Goal: Task Accomplishment & Management: Manage account settings

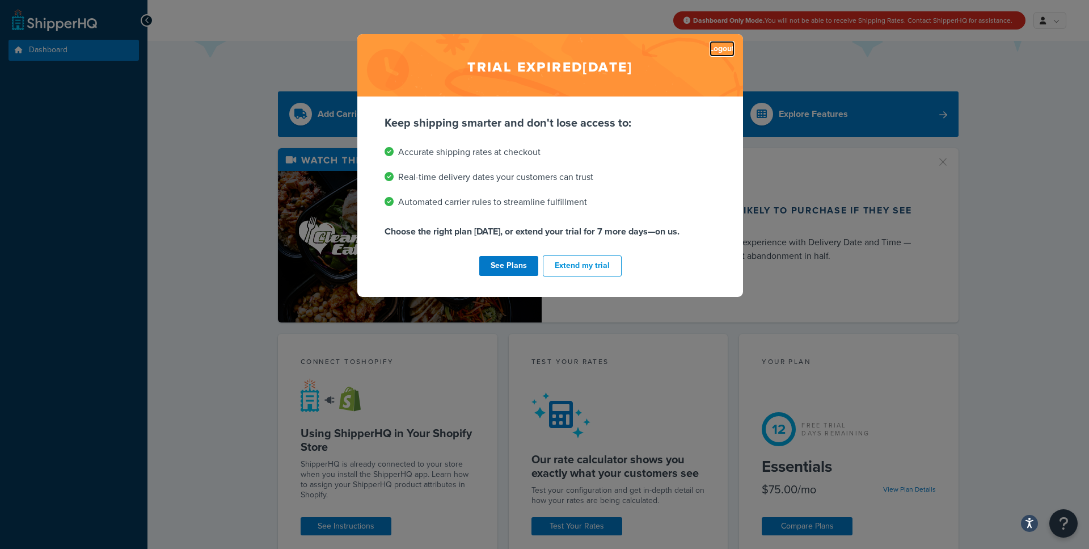
click at [721, 47] on link "Logout" at bounding box center [722, 49] width 25 height 16
click at [726, 48] on link "Logout" at bounding box center [722, 49] width 25 height 16
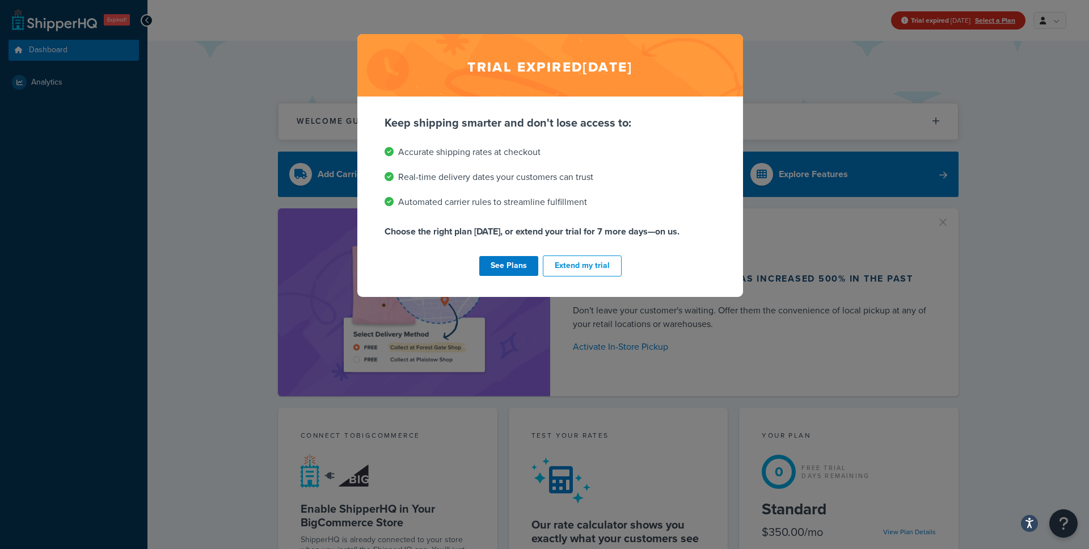
click at [646, 146] on li "Accurate shipping rates at checkout" at bounding box center [550, 152] width 331 height 16
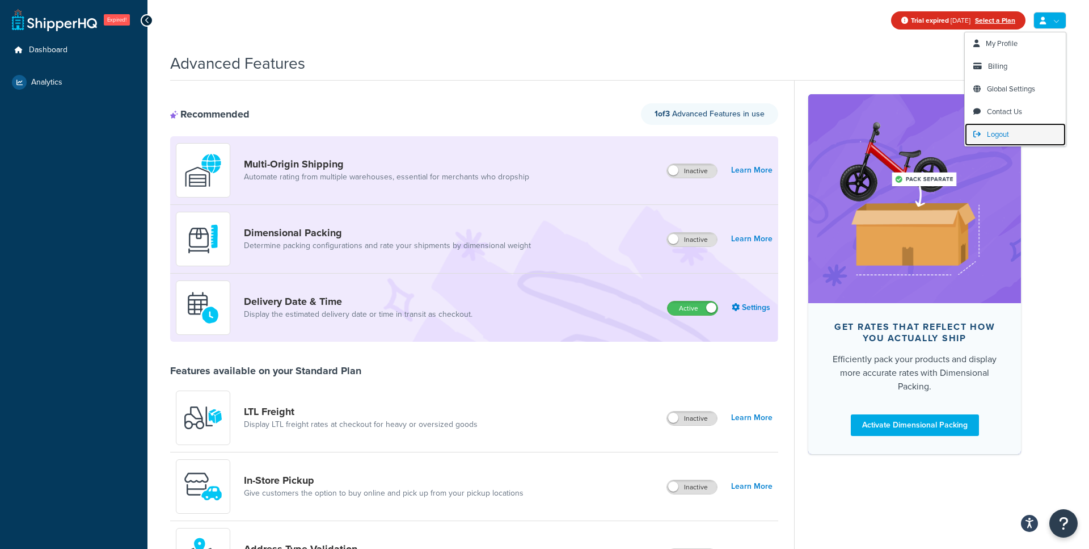
click at [994, 132] on span "Logout" at bounding box center [998, 134] width 22 height 11
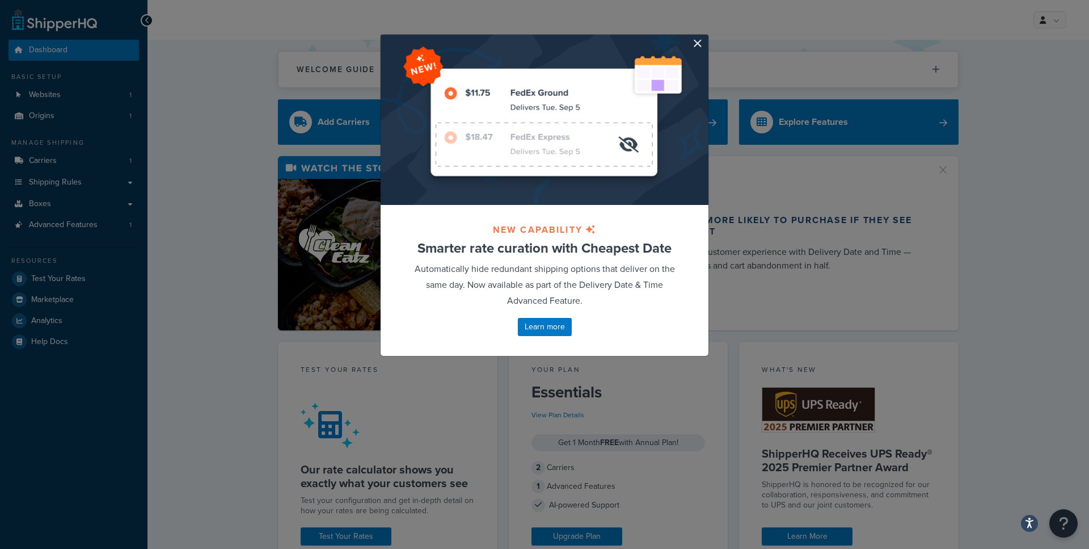
click at [703, 48] on div at bounding box center [545, 120] width 328 height 170
click at [706, 37] on button "button" at bounding box center [707, 36] width 3 height 3
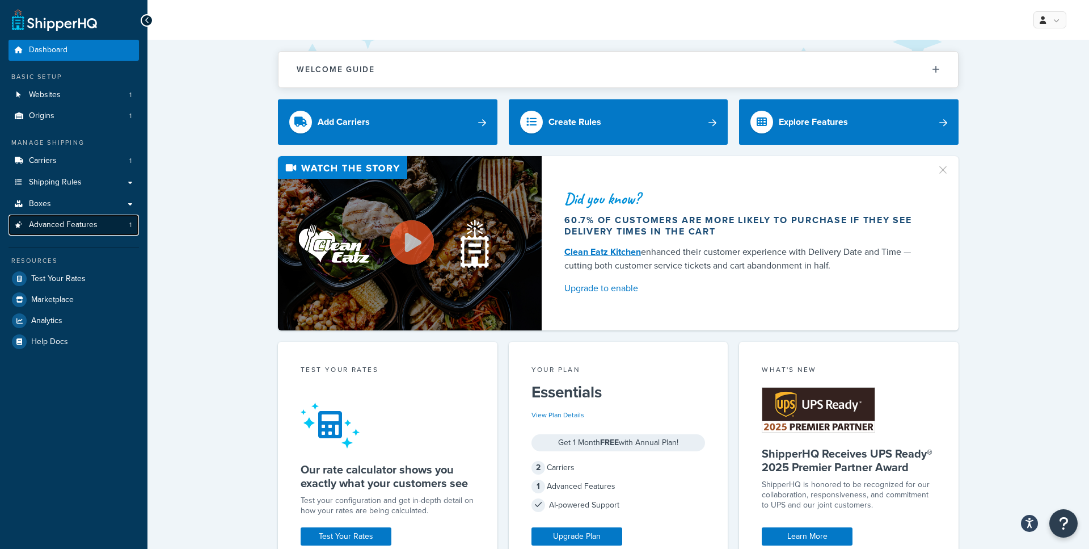
click at [62, 221] on span "Advanced Features" at bounding box center [63, 225] width 69 height 10
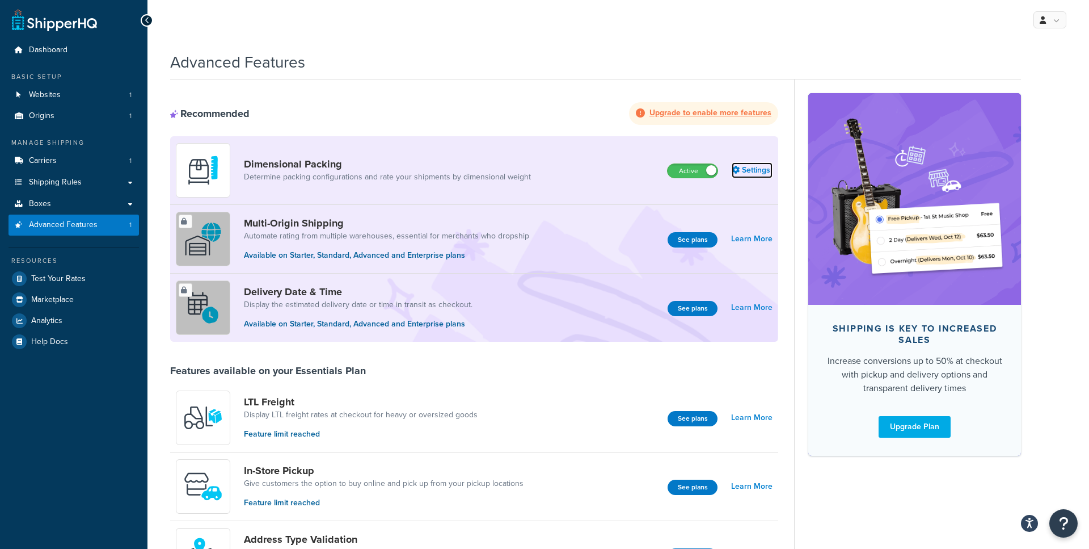
click at [756, 169] on link "Settings" at bounding box center [752, 170] width 41 height 16
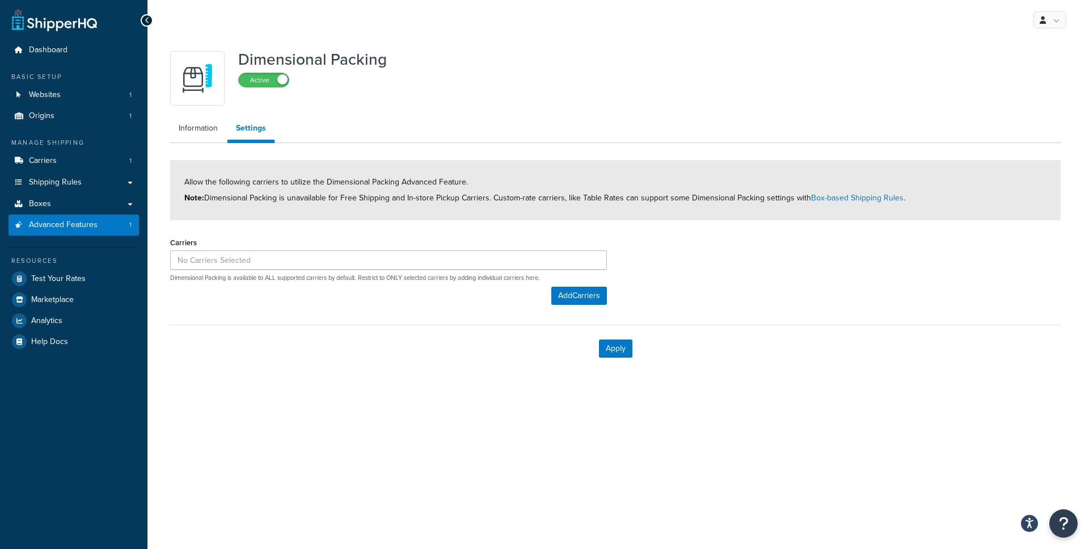
click at [197, 140] on ul "Information Settings" at bounding box center [615, 130] width 891 height 26
click at [207, 130] on link "Information" at bounding box center [198, 128] width 56 height 23
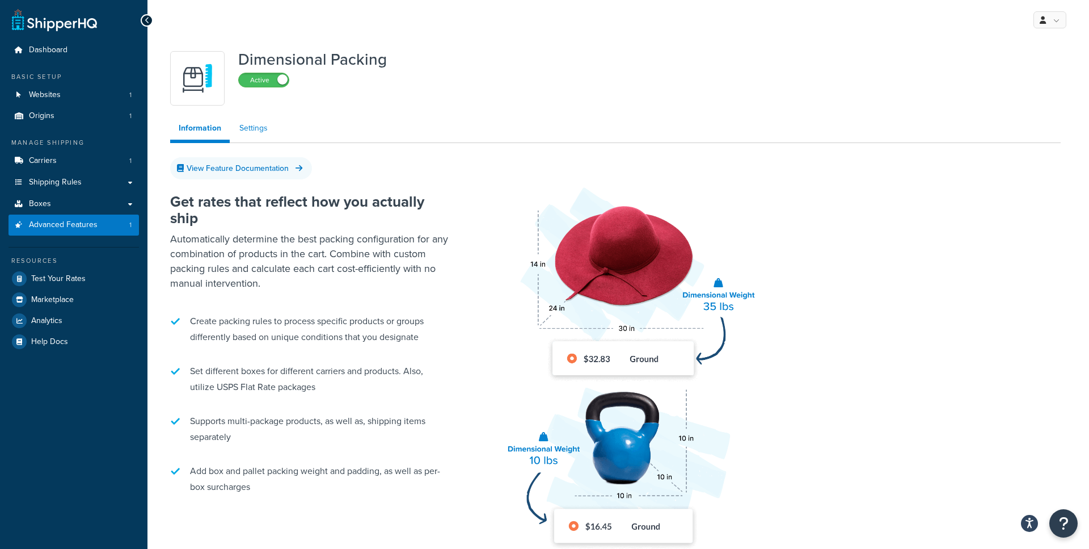
click at [247, 132] on link "Settings" at bounding box center [253, 128] width 45 height 23
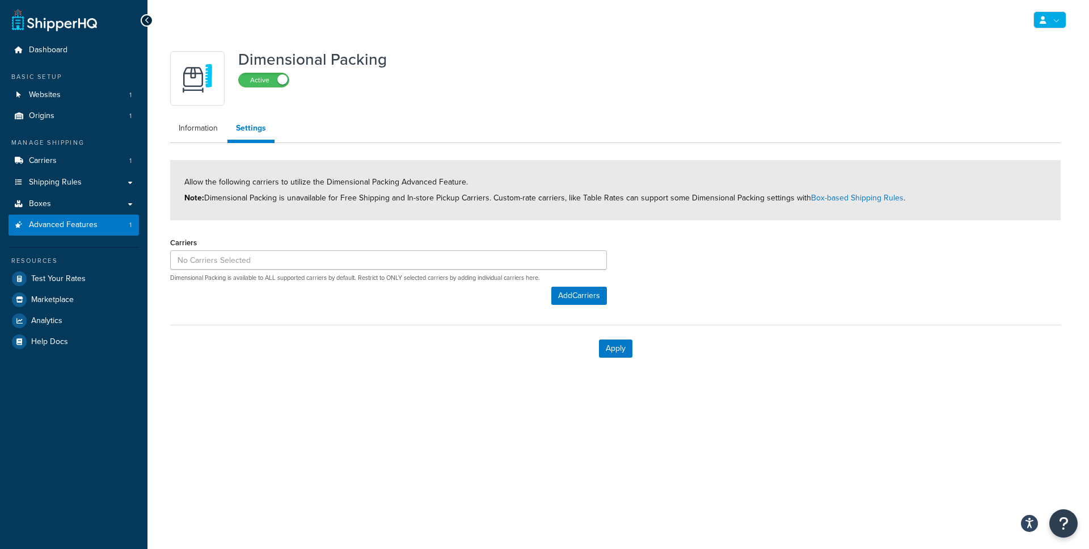
click at [1063, 24] on link at bounding box center [1050, 19] width 33 height 17
click at [1001, 69] on span "Billing" at bounding box center [997, 65] width 19 height 11
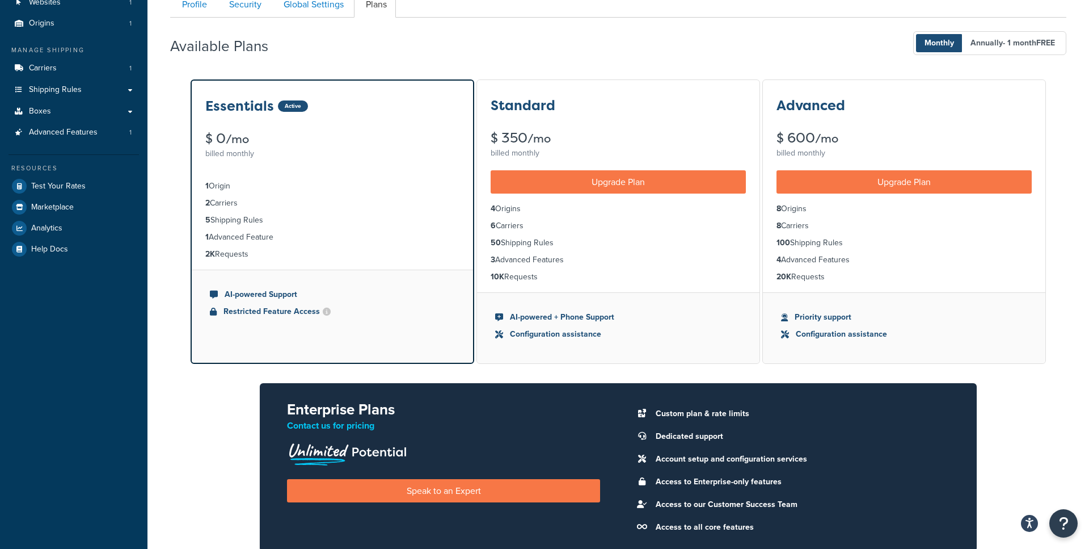
scroll to position [91, 0]
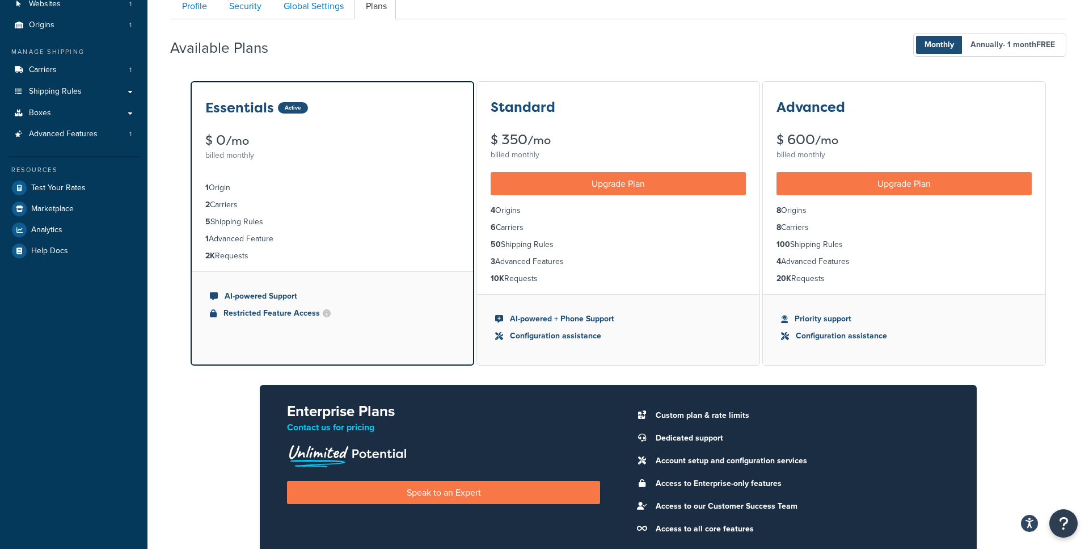
click at [537, 109] on h3 "Standard" at bounding box center [523, 107] width 65 height 15
click at [89, 137] on span "Advanced Features" at bounding box center [63, 134] width 69 height 10
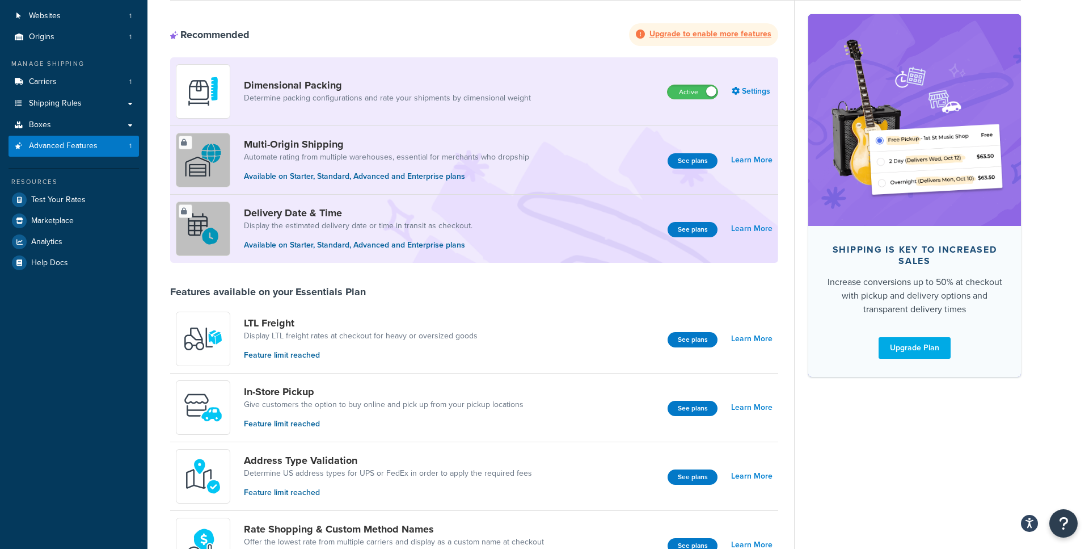
scroll to position [76, 0]
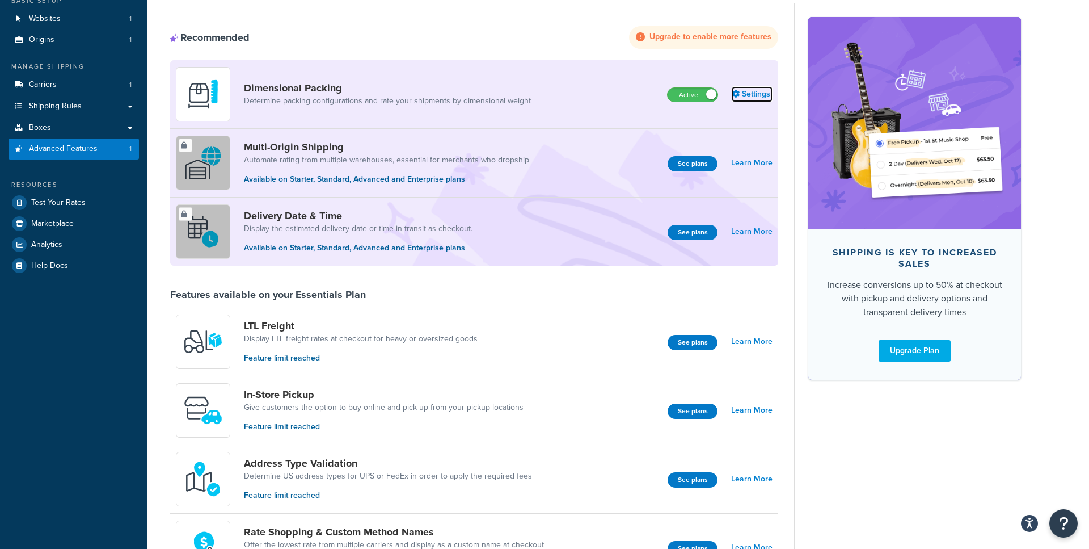
click at [742, 91] on link "Settings" at bounding box center [752, 94] width 41 height 16
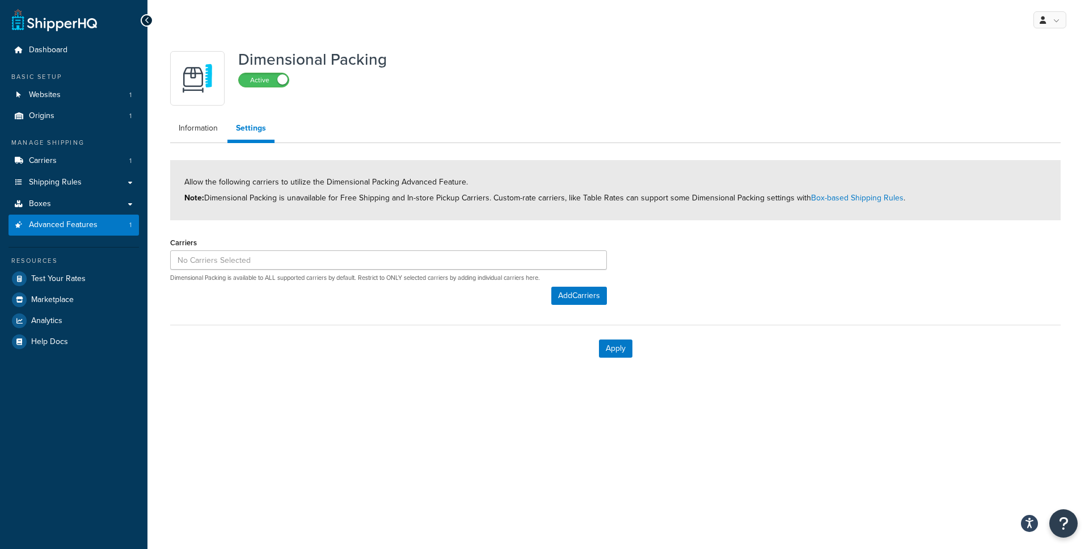
scroll to position [76, 0]
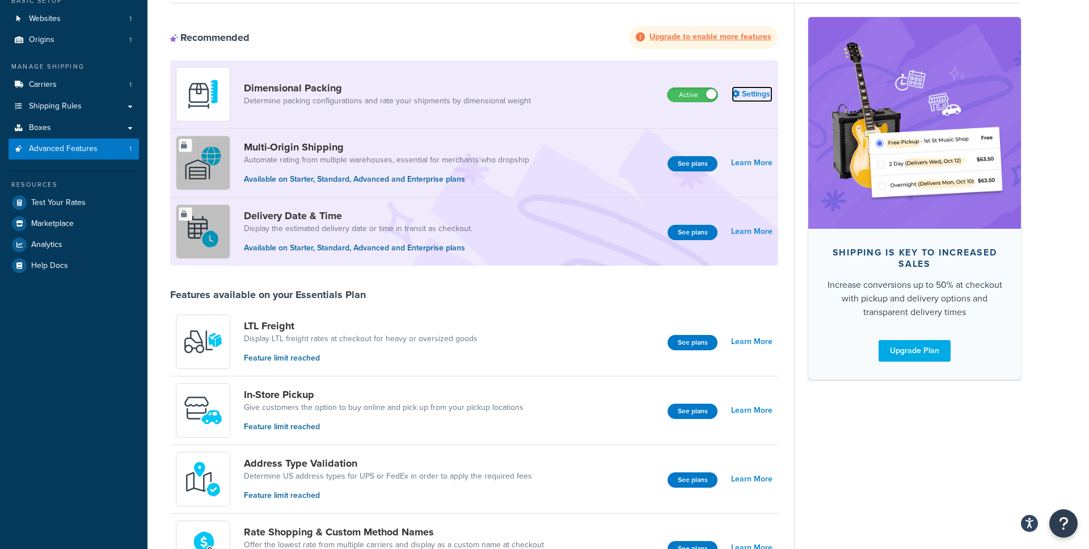
click at [740, 92] on link "Settings" at bounding box center [752, 94] width 41 height 16
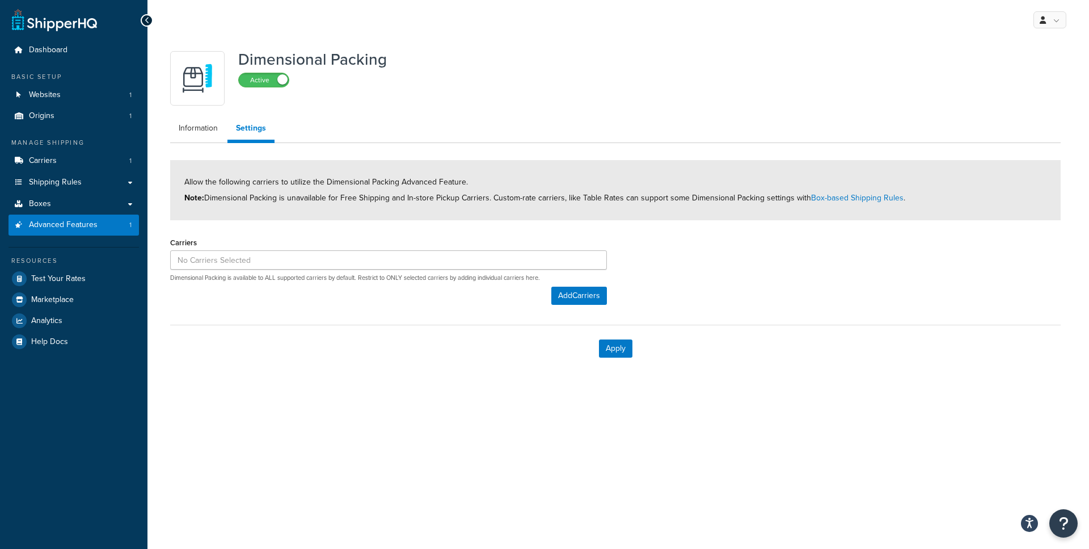
scroll to position [76, 0]
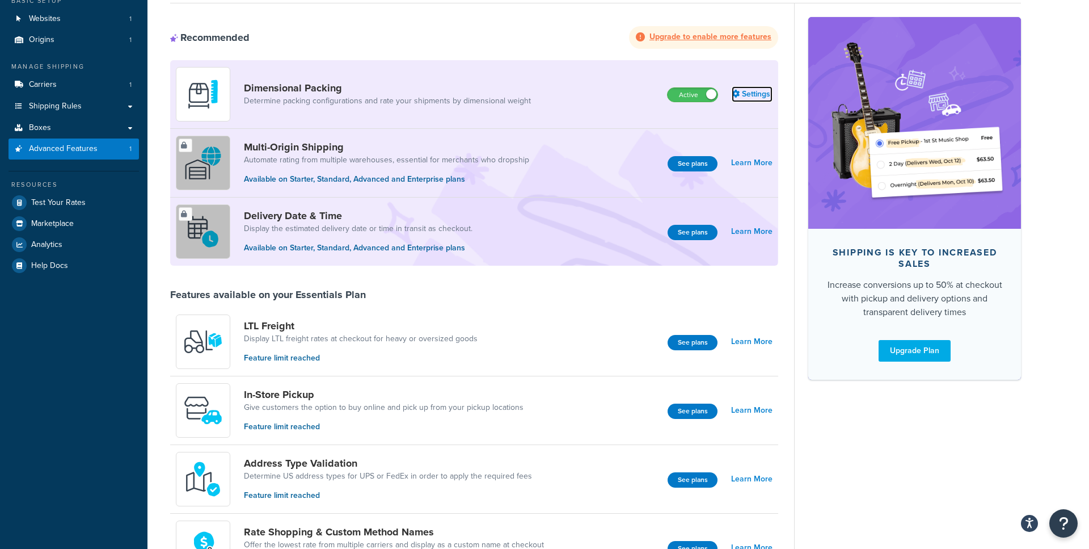
click at [756, 99] on link "Settings" at bounding box center [752, 94] width 41 height 16
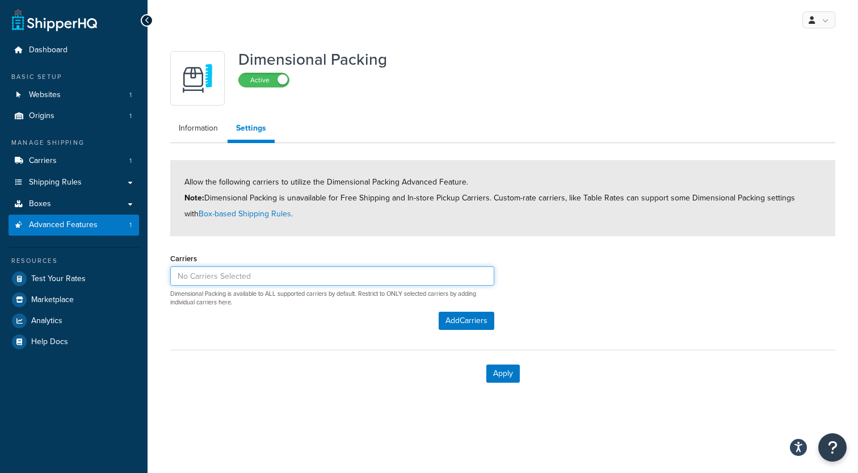
click at [208, 280] on input at bounding box center [332, 275] width 324 height 19
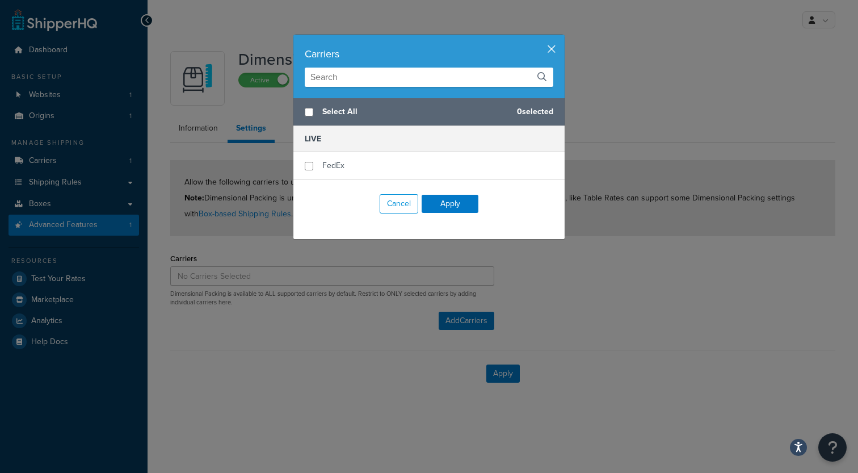
click at [562, 37] on button "button" at bounding box center [563, 36] width 3 height 3
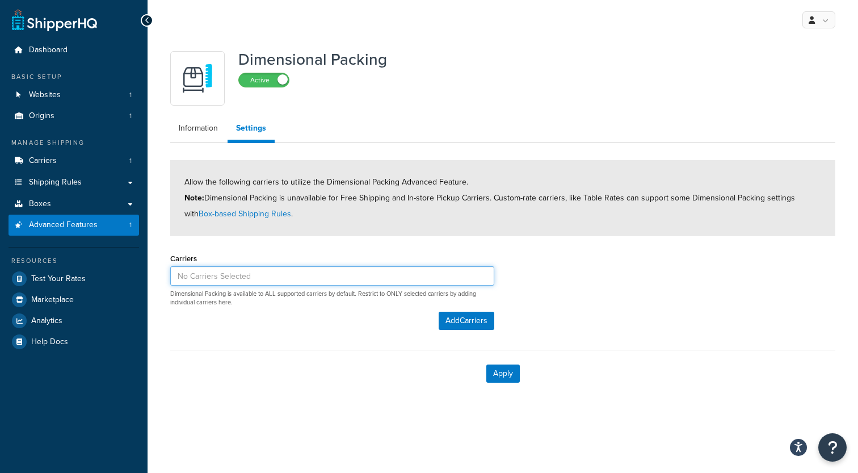
click at [215, 275] on input at bounding box center [332, 275] width 324 height 19
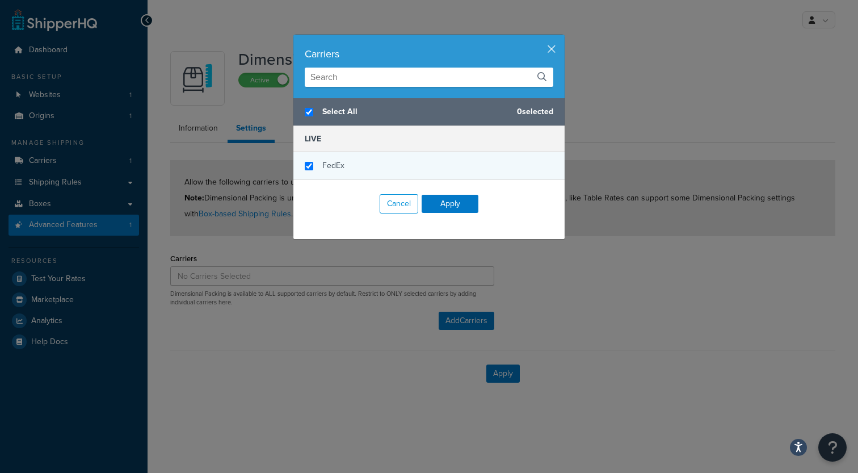
checkbox input "true"
click at [318, 163] on div "FedEx" at bounding box center [428, 165] width 271 height 27
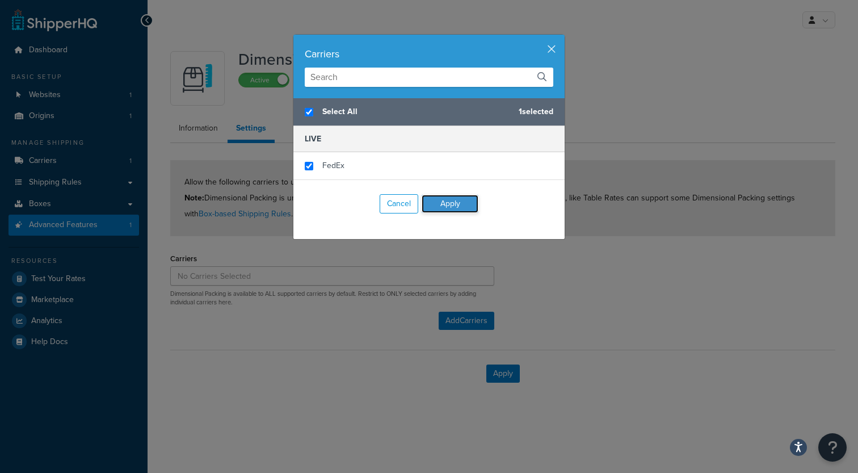
click at [437, 199] on button "Apply" at bounding box center [450, 204] width 57 height 18
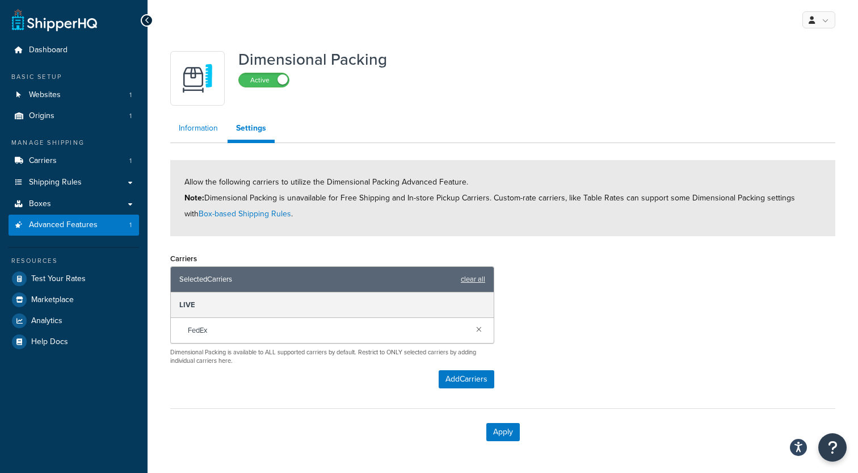
click at [205, 136] on link "Information" at bounding box center [198, 128] width 56 height 23
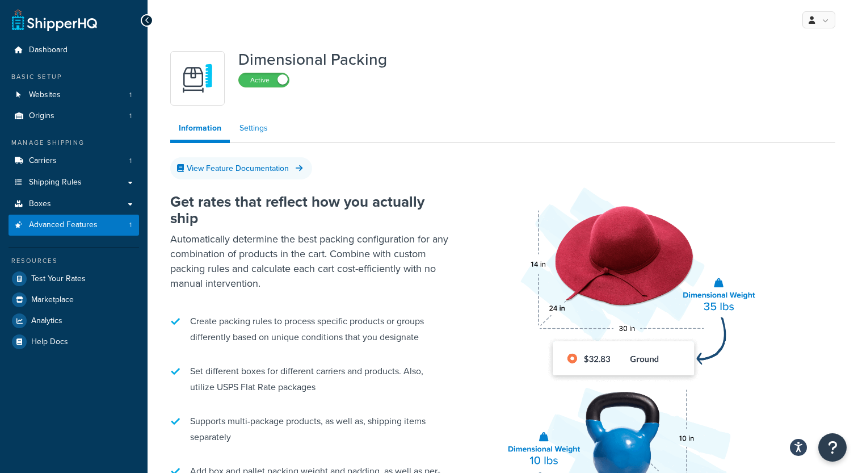
click at [256, 129] on link "Settings" at bounding box center [253, 128] width 45 height 23
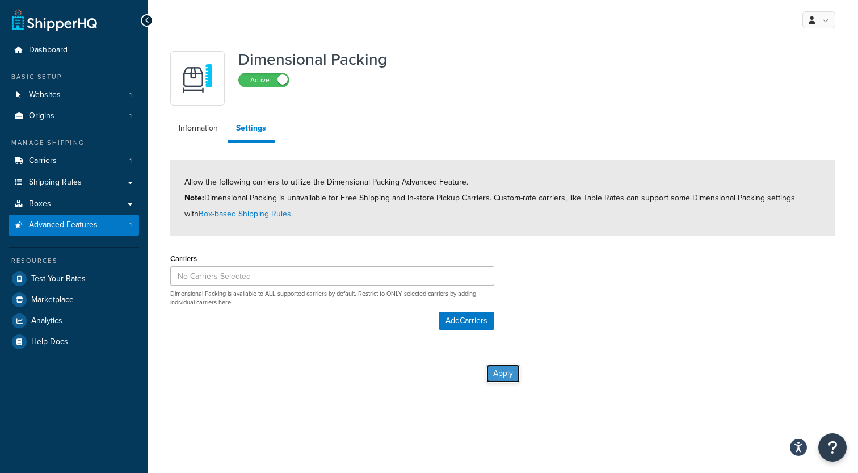
click at [500, 374] on button "Apply" at bounding box center [502, 373] width 33 height 18
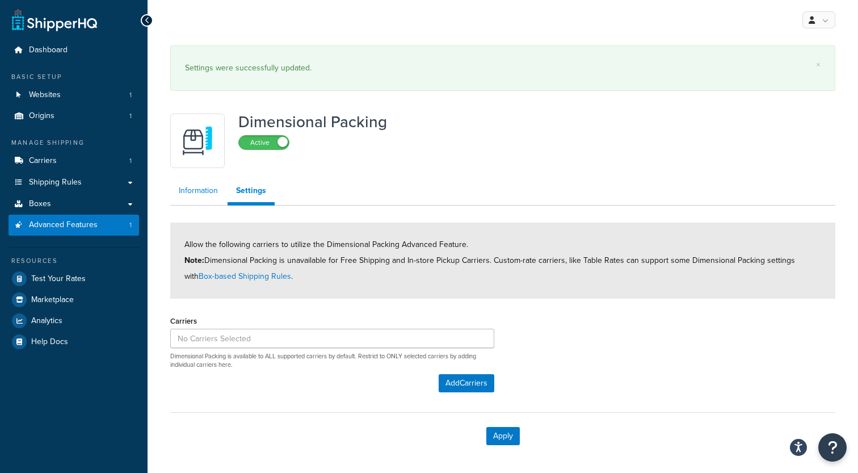
click at [201, 195] on link "Information" at bounding box center [198, 190] width 56 height 23
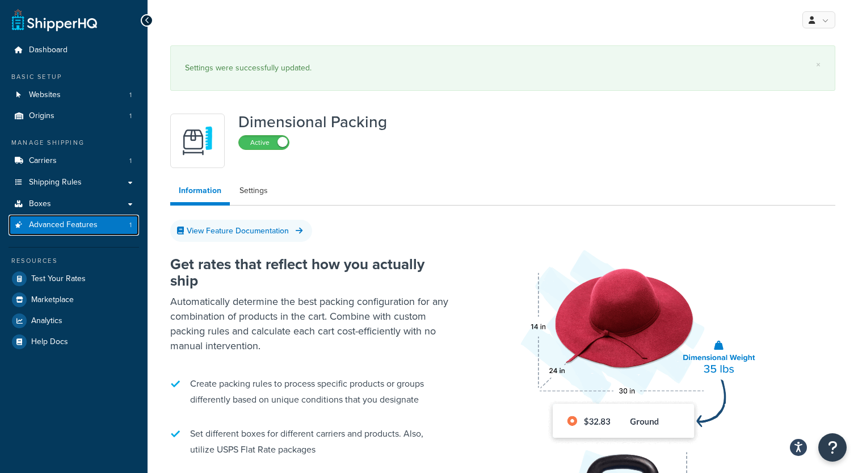
click at [68, 229] on span "Advanced Features" at bounding box center [63, 225] width 69 height 10
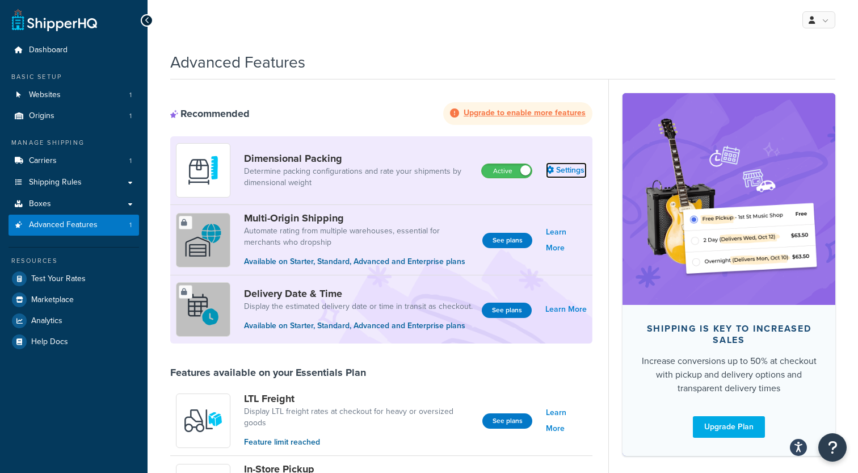
click at [580, 170] on link "Settings" at bounding box center [566, 170] width 41 height 16
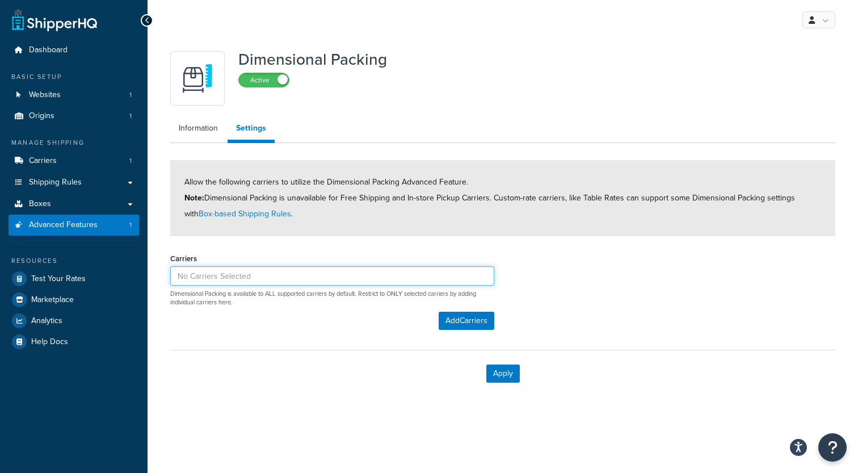
click at [217, 281] on input at bounding box center [332, 275] width 324 height 19
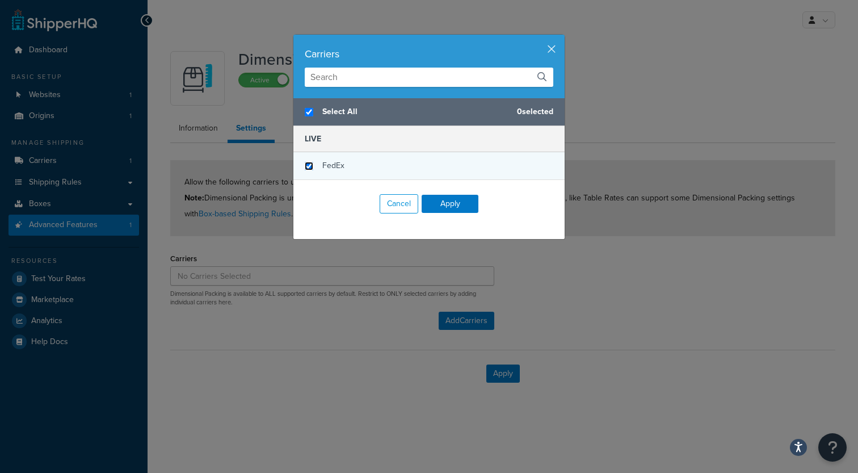
checkbox input "true"
click at [313, 166] on input "checkbox" at bounding box center [309, 166] width 9 height 9
checkbox input "true"
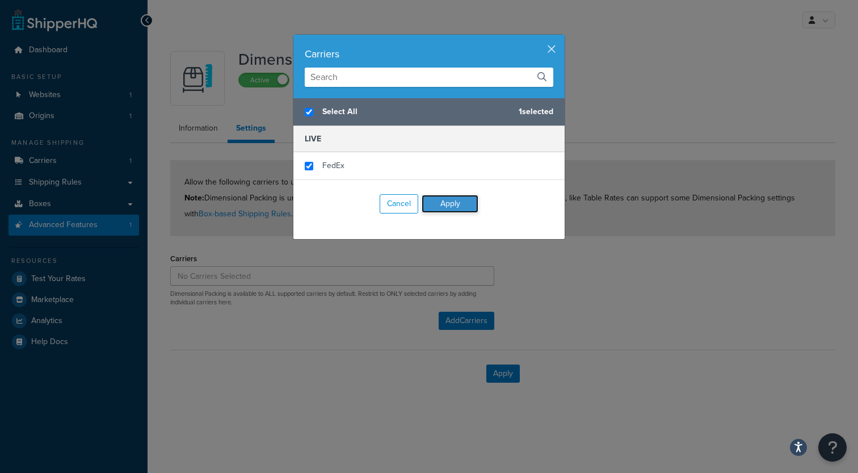
click at [432, 204] on button "Apply" at bounding box center [450, 204] width 57 height 18
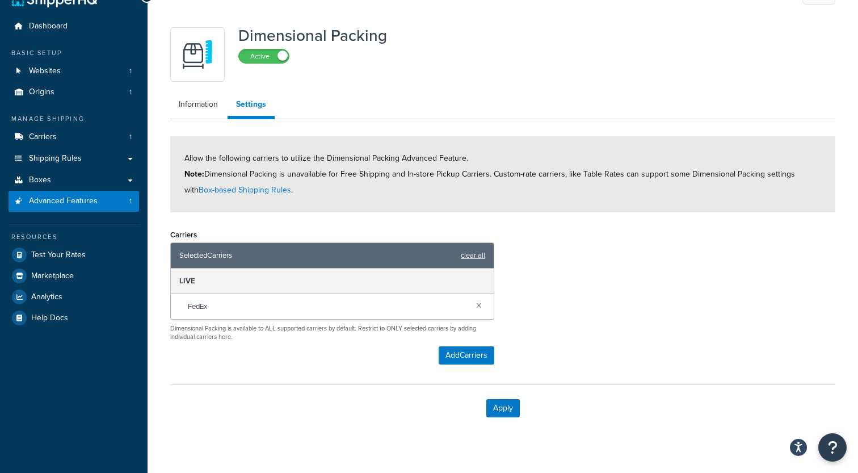
scroll to position [39, 0]
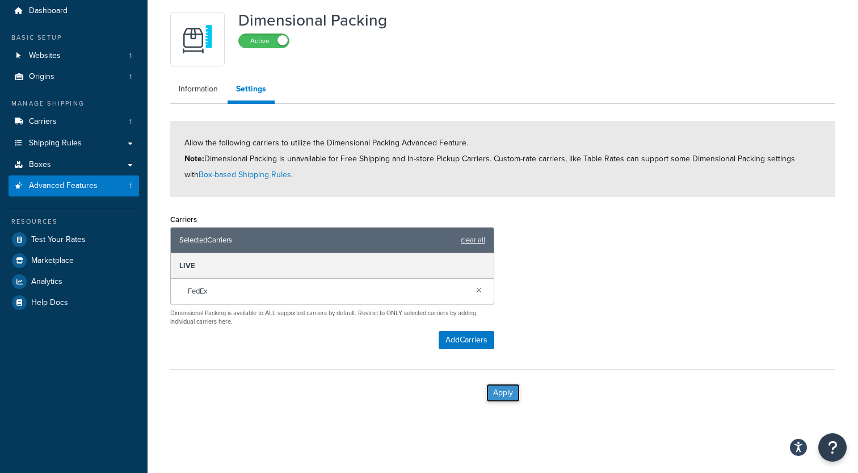
click at [491, 389] on button "Apply" at bounding box center [502, 393] width 33 height 18
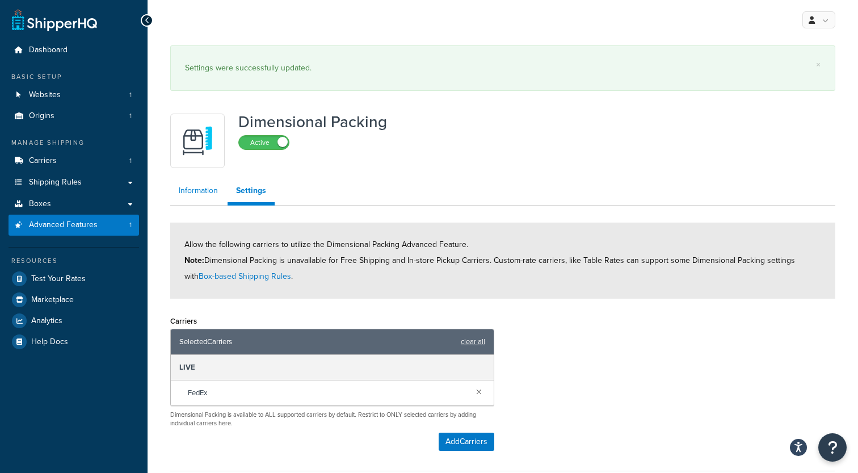
click at [201, 190] on link "Information" at bounding box center [198, 190] width 56 height 23
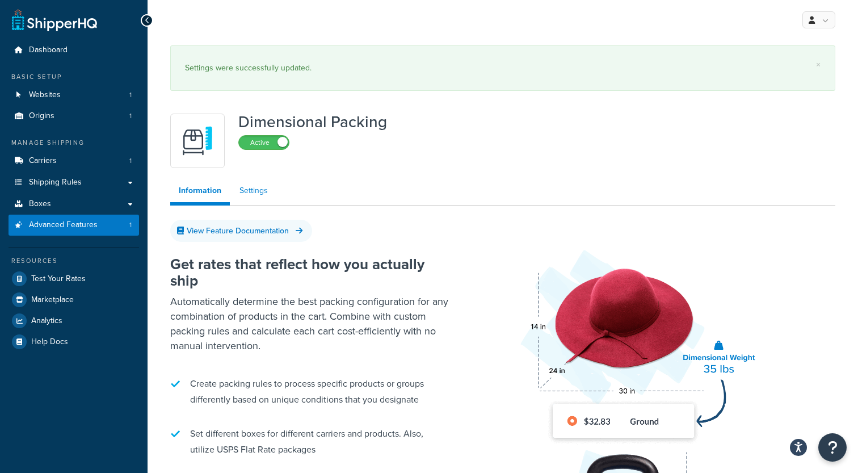
click at [252, 199] on link "Settings" at bounding box center [253, 190] width 45 height 23
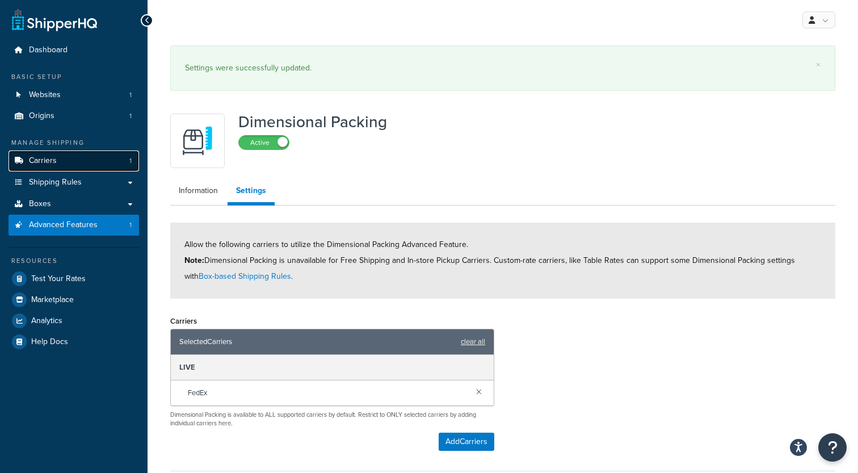
click at [91, 165] on link "Carriers 1" at bounding box center [74, 160] width 130 height 21
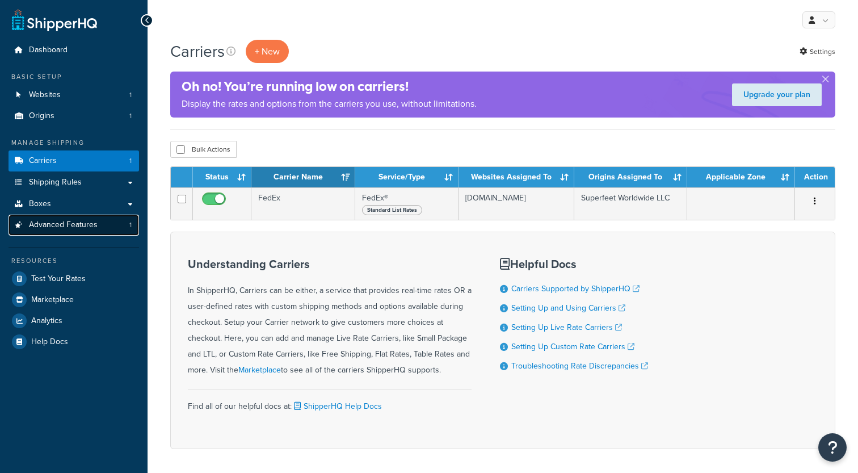
click at [98, 226] on link "Advanced Features 1" at bounding box center [74, 224] width 130 height 21
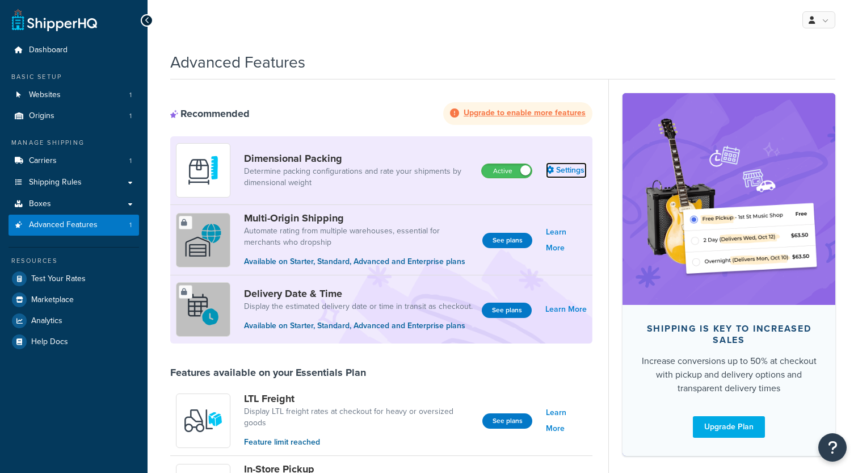
click at [564, 174] on link "Settings" at bounding box center [566, 170] width 41 height 16
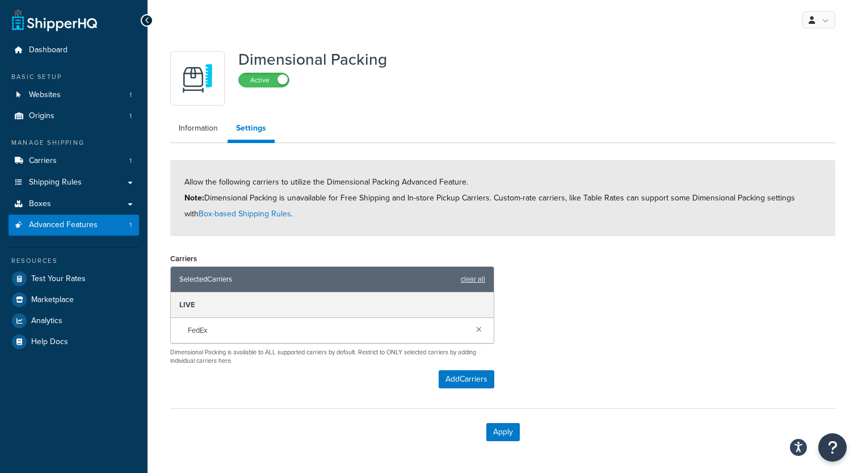
click at [283, 177] on span "Allow the following carriers to utilize the Dimensional Packing Advanced Featur…" at bounding box center [489, 198] width 610 height 44
click at [300, 199] on span "Allow the following carriers to utilize the Dimensional Packing Advanced Featur…" at bounding box center [489, 198] width 610 height 44
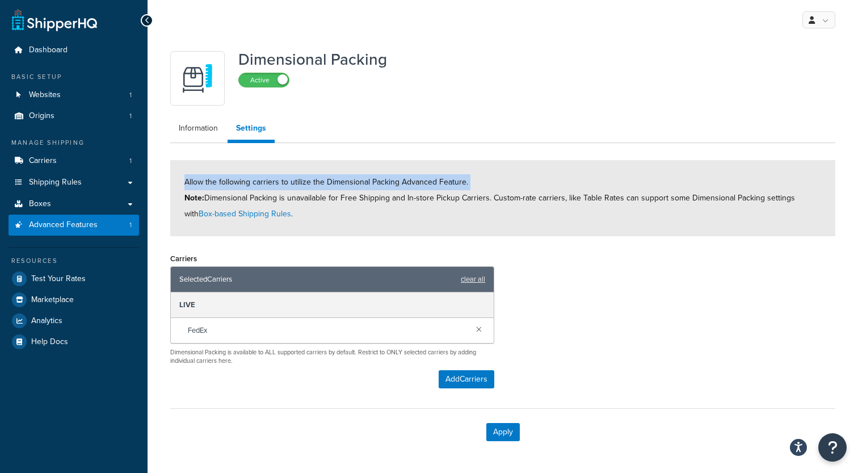
click at [300, 199] on span "Allow the following carriers to utilize the Dimensional Packing Advanced Featur…" at bounding box center [489, 198] width 610 height 44
click at [305, 198] on span "Allow the following carriers to utilize the Dimensional Packing Advanced Featur…" at bounding box center [489, 198] width 610 height 44
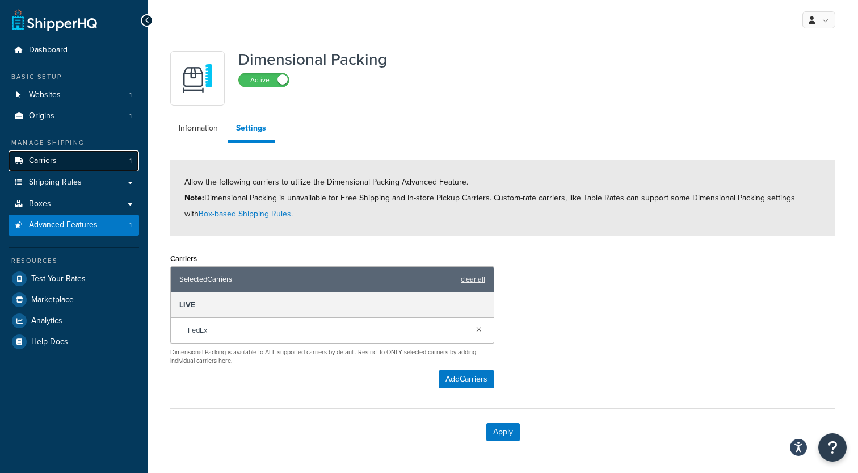
click at [121, 160] on link "Carriers 1" at bounding box center [74, 160] width 130 height 21
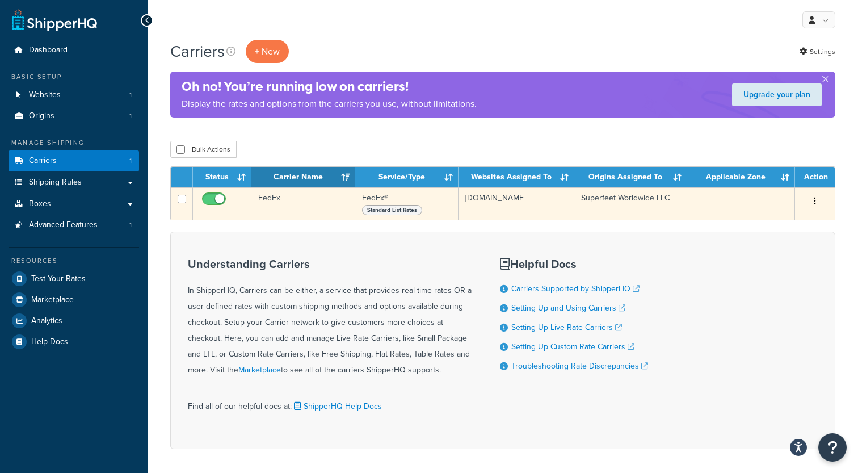
click at [295, 209] on td "FedEx" at bounding box center [303, 203] width 104 height 32
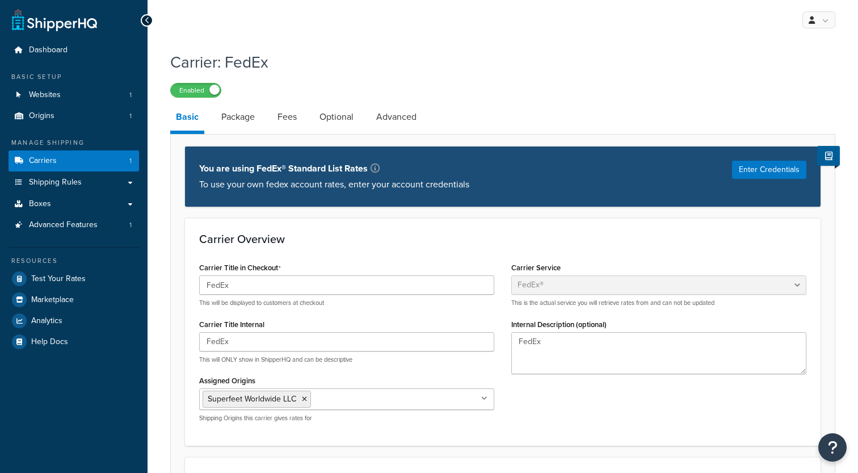
select select "fedEx"
select select "REGULAR_PICKUP"
select select "YOUR_PACKAGING"
click at [75, 222] on span "Advanced Features" at bounding box center [63, 225] width 69 height 10
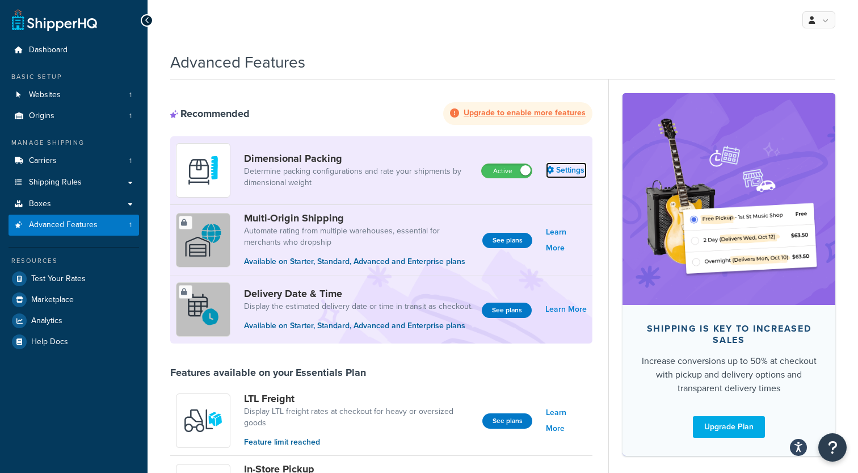
click at [565, 163] on link "Settings" at bounding box center [566, 170] width 41 height 16
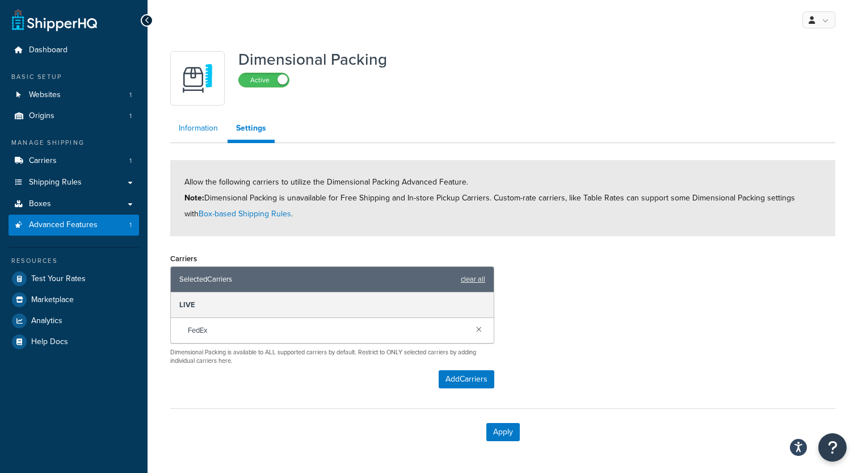
click at [203, 129] on link "Information" at bounding box center [198, 128] width 56 height 23
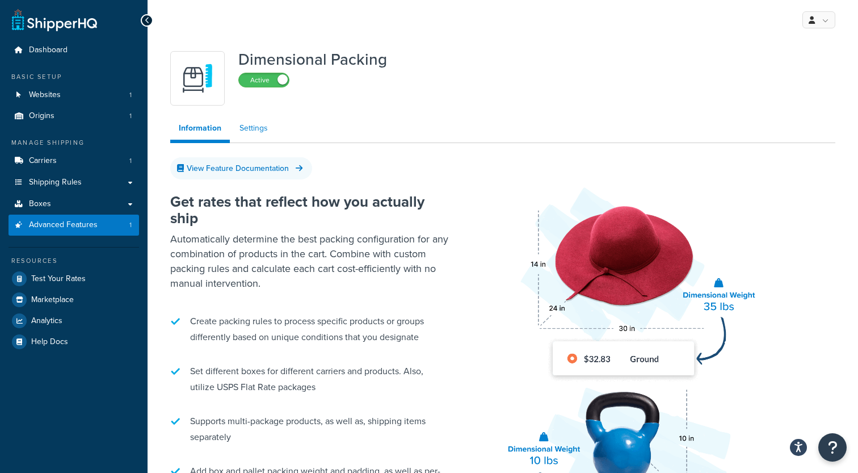
click at [243, 133] on link "Settings" at bounding box center [253, 128] width 45 height 23
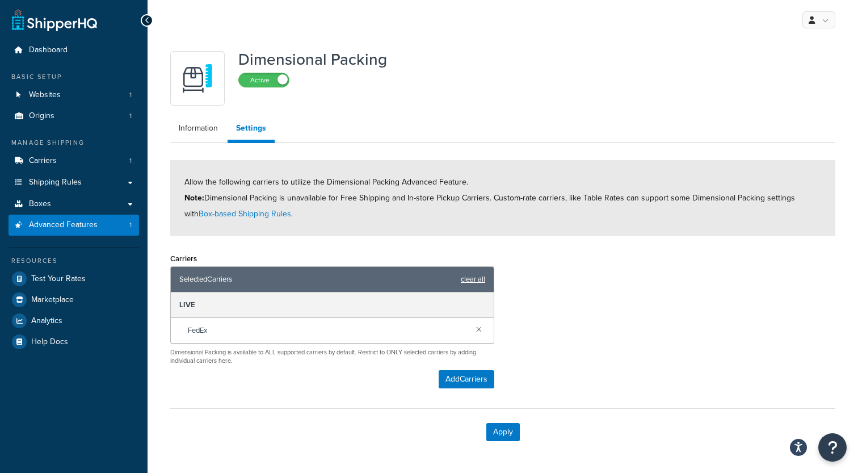
click at [470, 285] on link "clear all" at bounding box center [473, 279] width 24 height 16
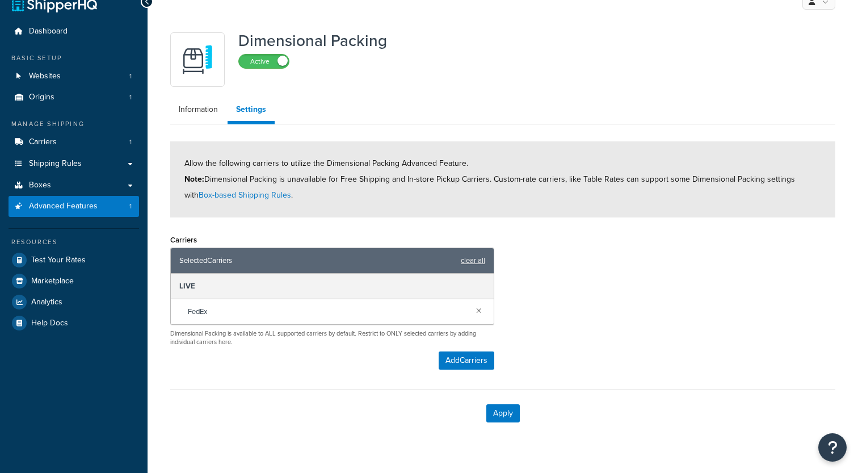
scroll to position [27, 0]
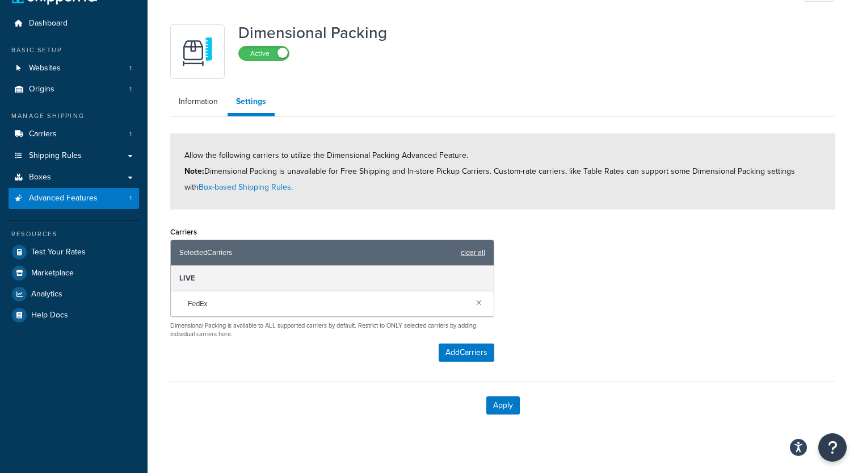
click at [477, 251] on link "clear all" at bounding box center [473, 253] width 24 height 16
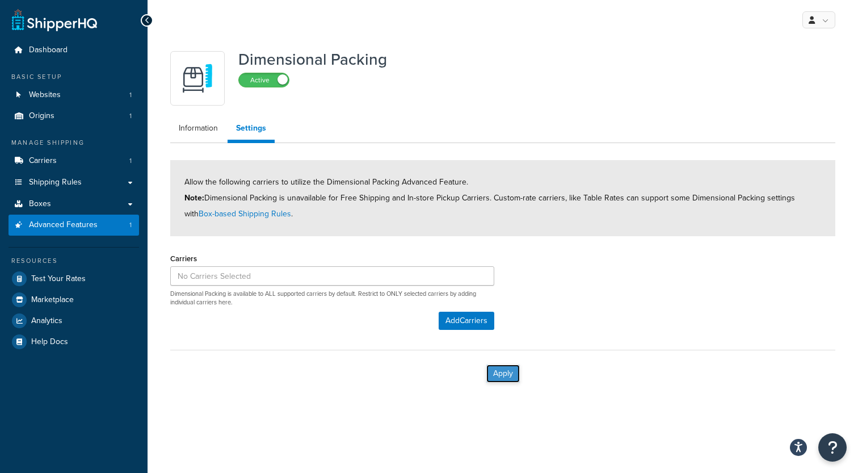
click at [501, 368] on button "Apply" at bounding box center [502, 373] width 33 height 18
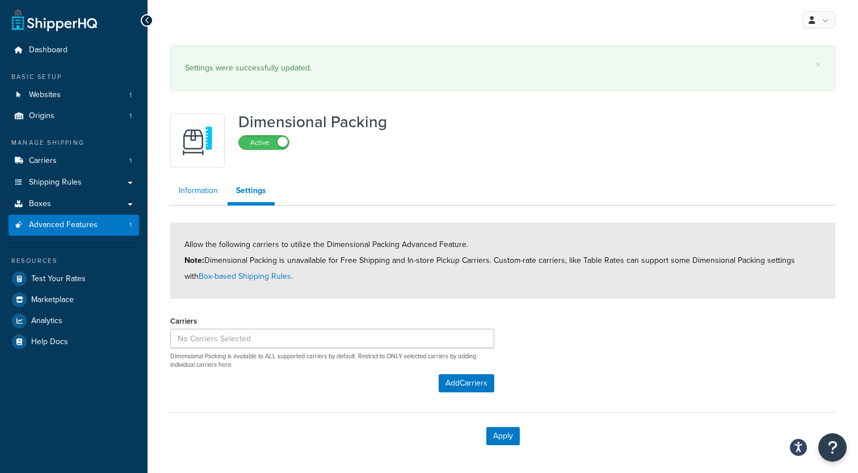
click at [207, 199] on link "Information" at bounding box center [198, 190] width 56 height 23
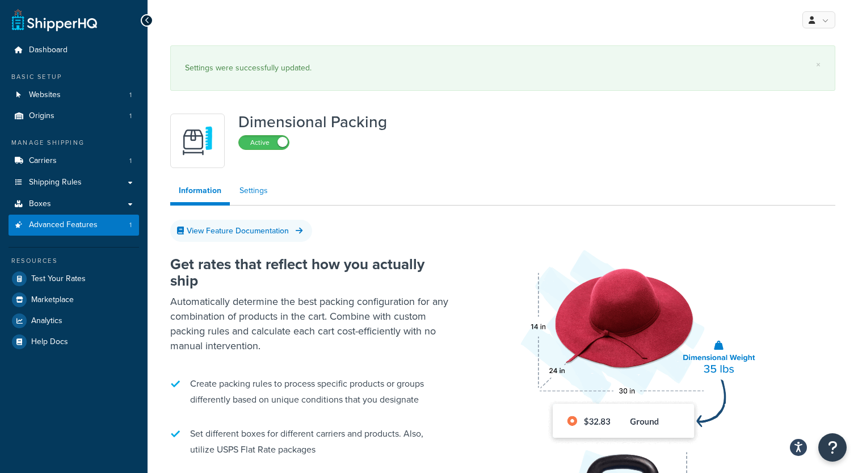
click at [252, 199] on link "Settings" at bounding box center [253, 190] width 45 height 23
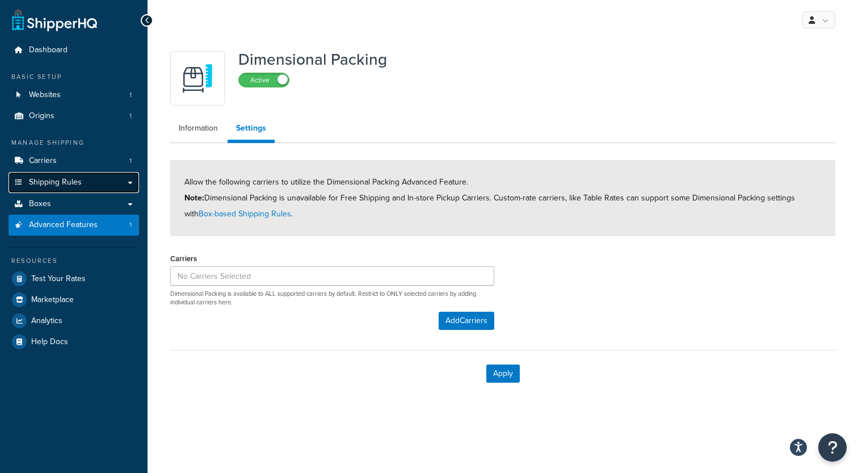
click at [119, 183] on link "Shipping Rules" at bounding box center [74, 182] width 130 height 21
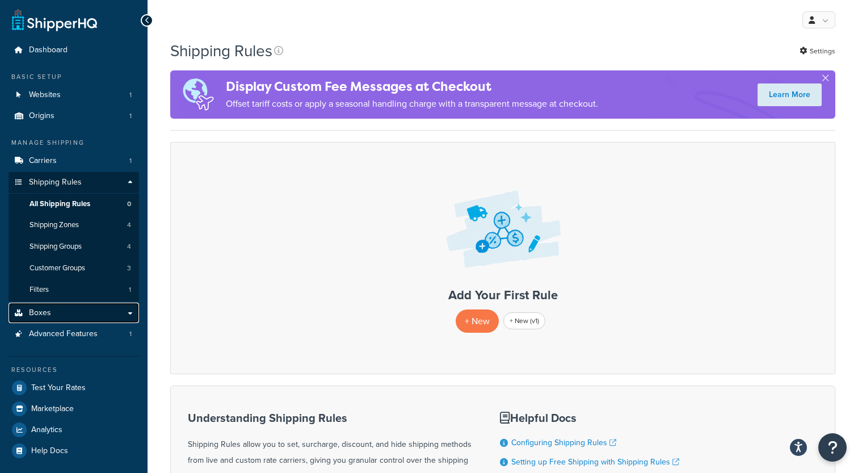
click at [72, 313] on link "Boxes" at bounding box center [74, 312] width 130 height 21
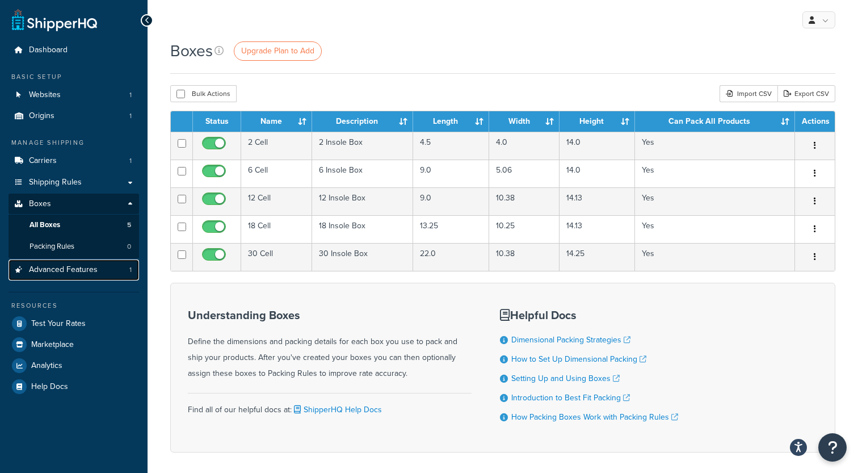
click at [83, 268] on span "Advanced Features" at bounding box center [63, 270] width 69 height 10
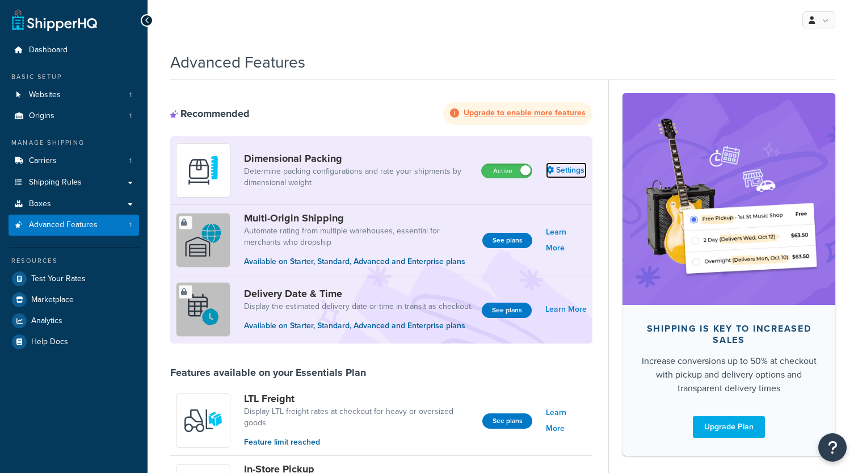
click at [572, 171] on link "Settings" at bounding box center [566, 170] width 41 height 16
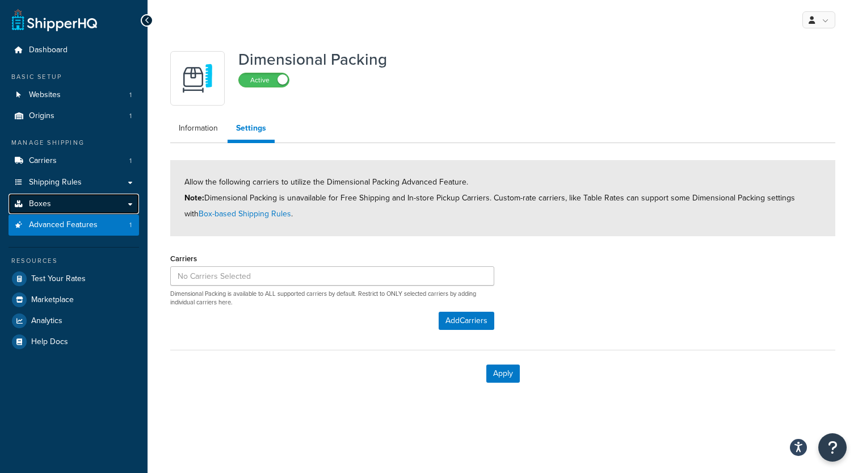
click at [52, 201] on link "Boxes" at bounding box center [74, 203] width 130 height 21
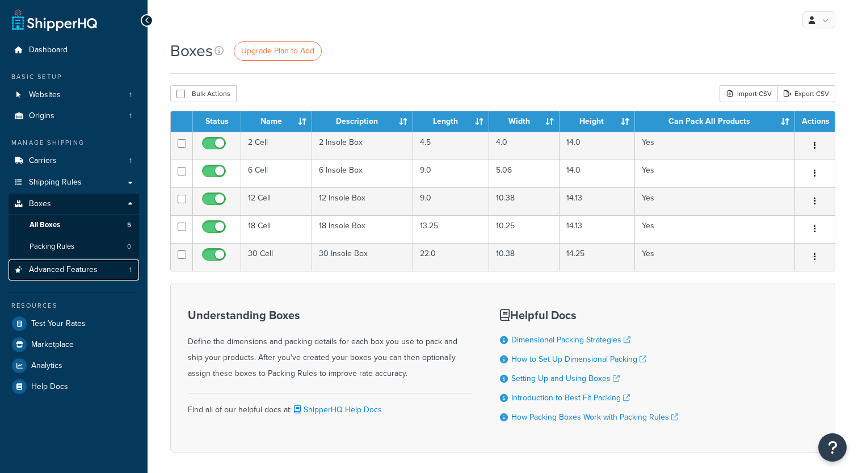
click at [75, 271] on span "Advanced Features" at bounding box center [63, 270] width 69 height 10
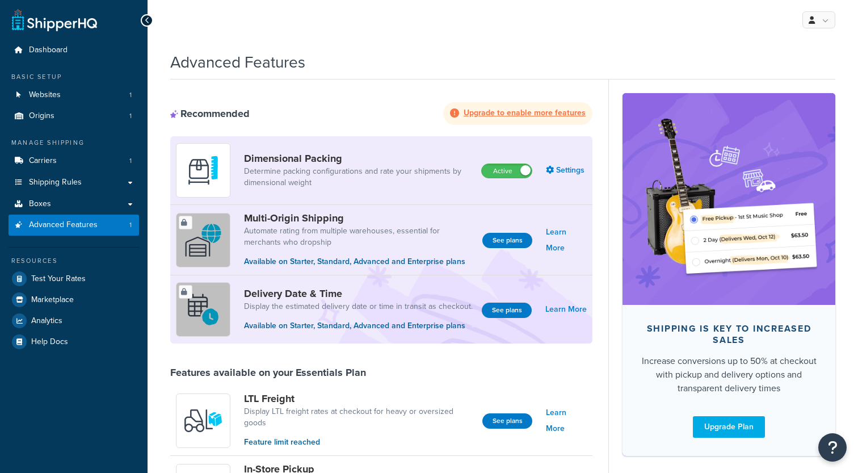
click at [545, 169] on div "Active Settings" at bounding box center [534, 170] width 106 height 16
click at [562, 171] on link "Settings" at bounding box center [566, 170] width 41 height 16
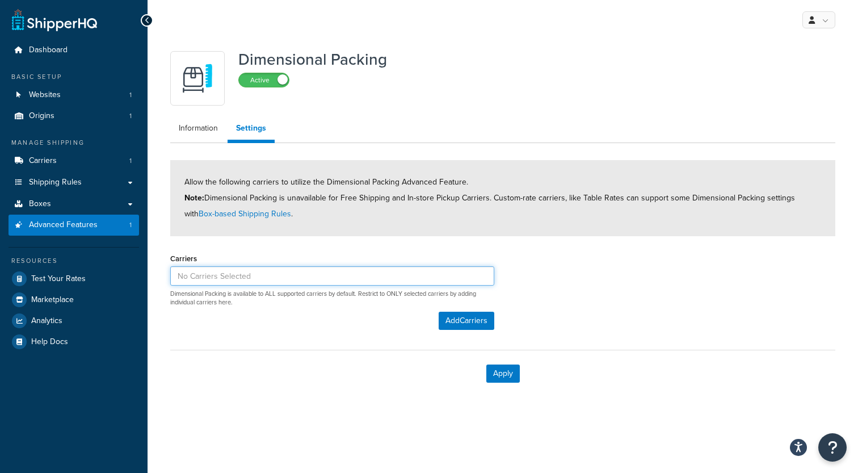
click at [251, 275] on input at bounding box center [332, 275] width 324 height 19
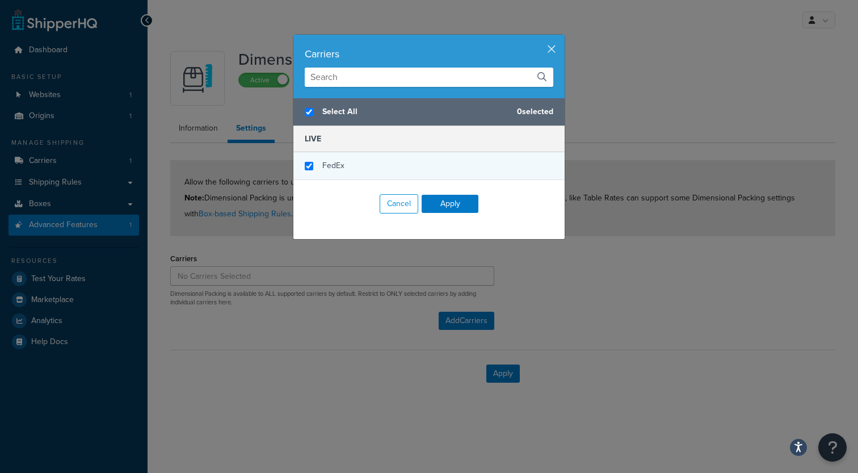
checkbox input "true"
click at [328, 168] on span "FedEx" at bounding box center [333, 165] width 22 height 12
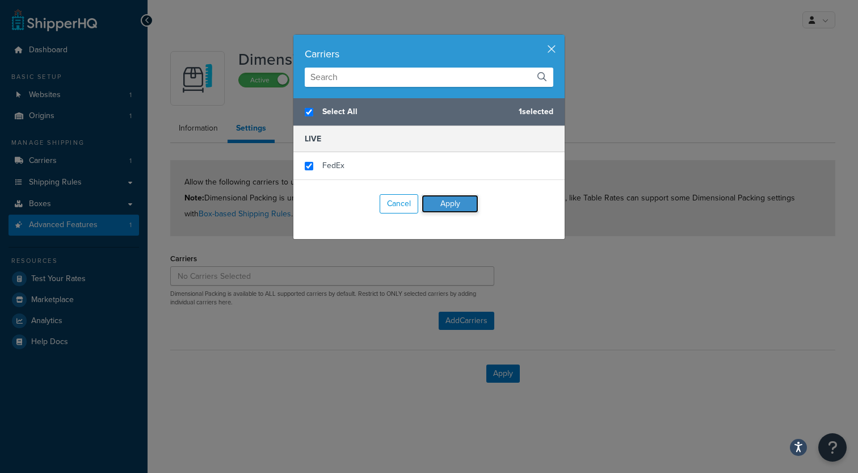
click at [445, 204] on button "Apply" at bounding box center [450, 204] width 57 height 18
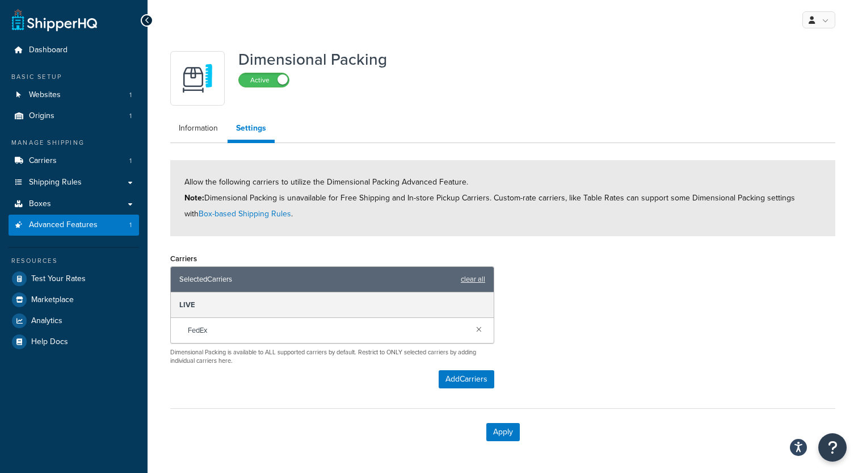
click at [339, 183] on span "Allow the following carriers to utilize the Dimensional Packing Advanced Featur…" at bounding box center [489, 198] width 610 height 44
click at [322, 180] on span "Allow the following carriers to utilize the Dimensional Packing Advanced Featur…" at bounding box center [489, 198] width 610 height 44
click at [500, 431] on button "Apply" at bounding box center [502, 432] width 33 height 18
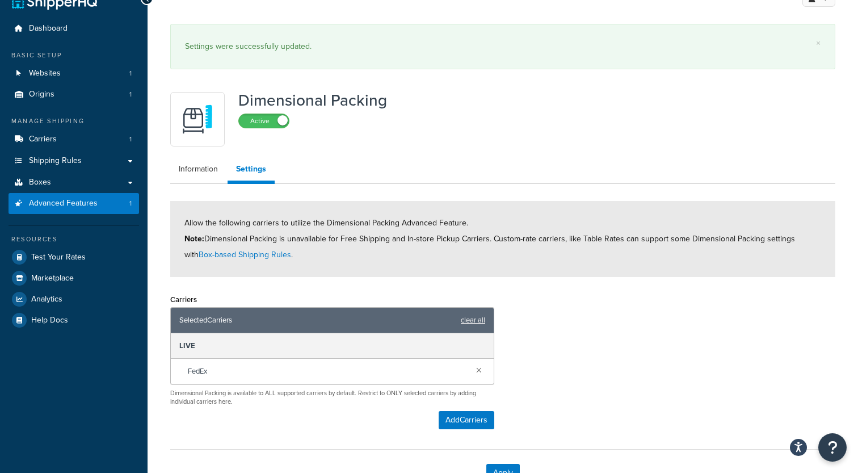
scroll to position [27, 0]
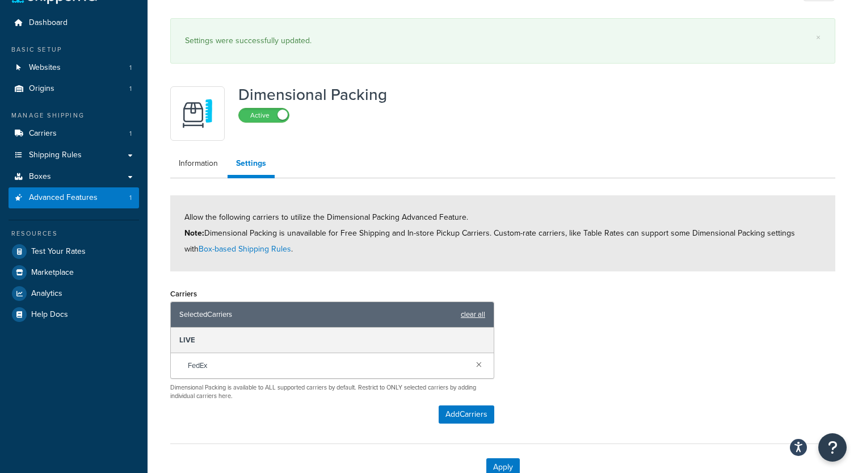
click at [477, 315] on link "clear all" at bounding box center [473, 314] width 24 height 16
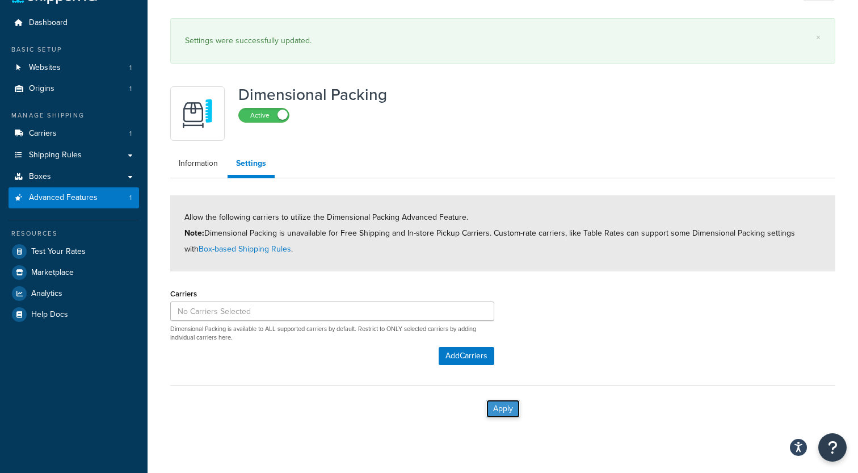
click at [498, 410] on button "Apply" at bounding box center [502, 408] width 33 height 18
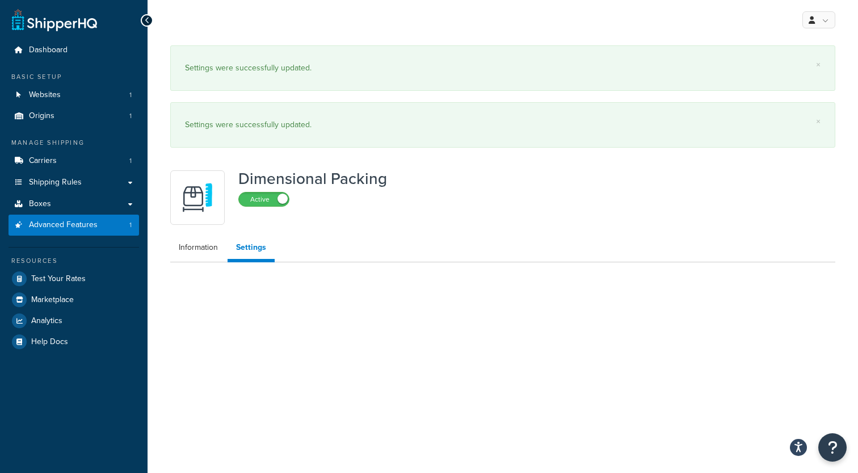
scroll to position [0, 0]
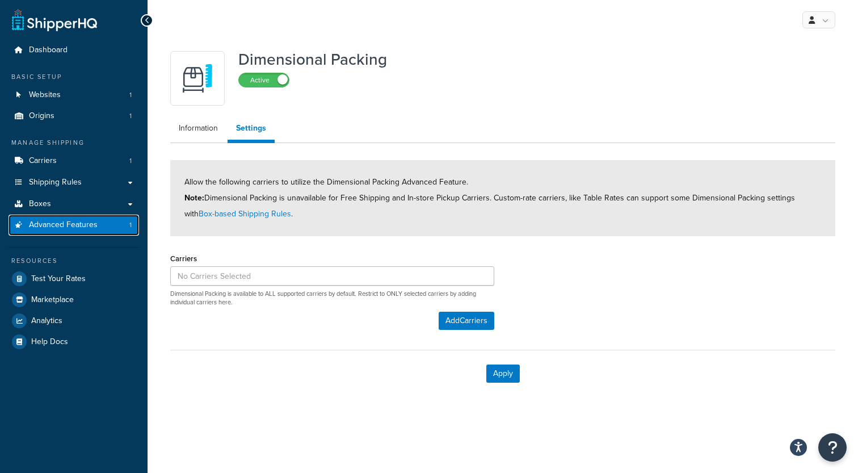
click at [66, 222] on span "Advanced Features" at bounding box center [63, 225] width 69 height 10
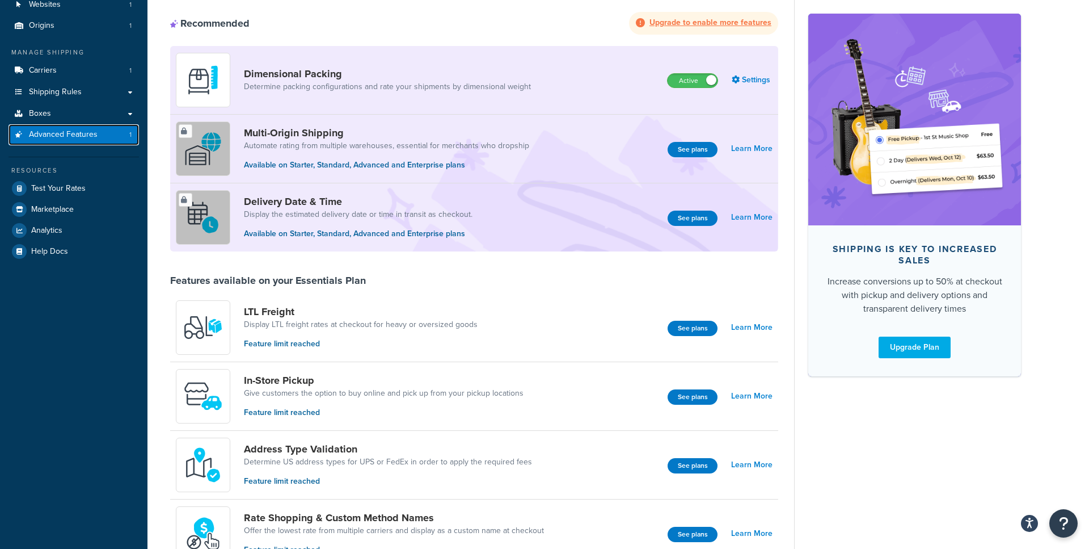
scroll to position [76, 0]
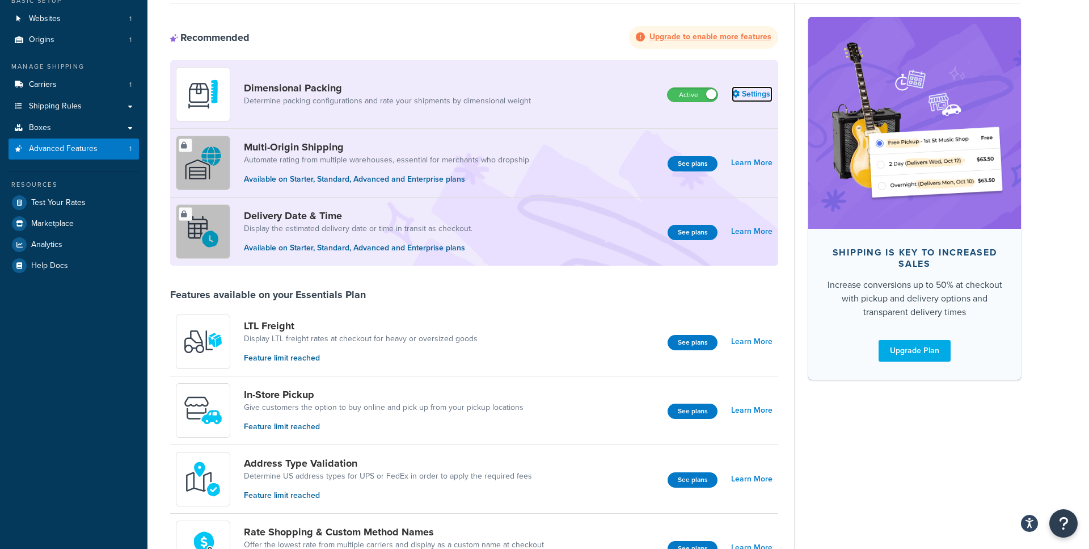
click at [751, 94] on link "Settings" at bounding box center [752, 94] width 41 height 16
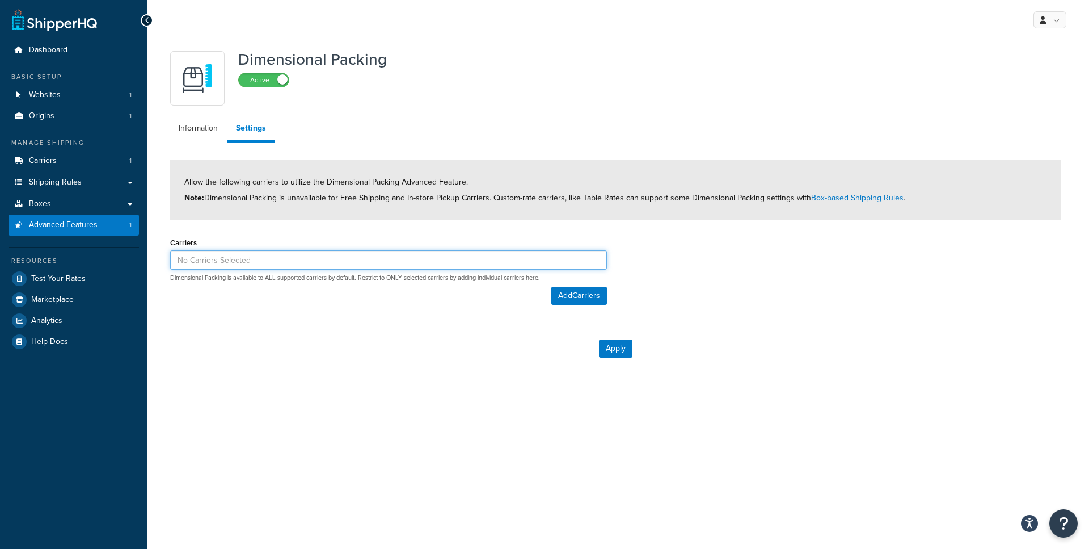
click at [252, 263] on input at bounding box center [388, 259] width 437 height 19
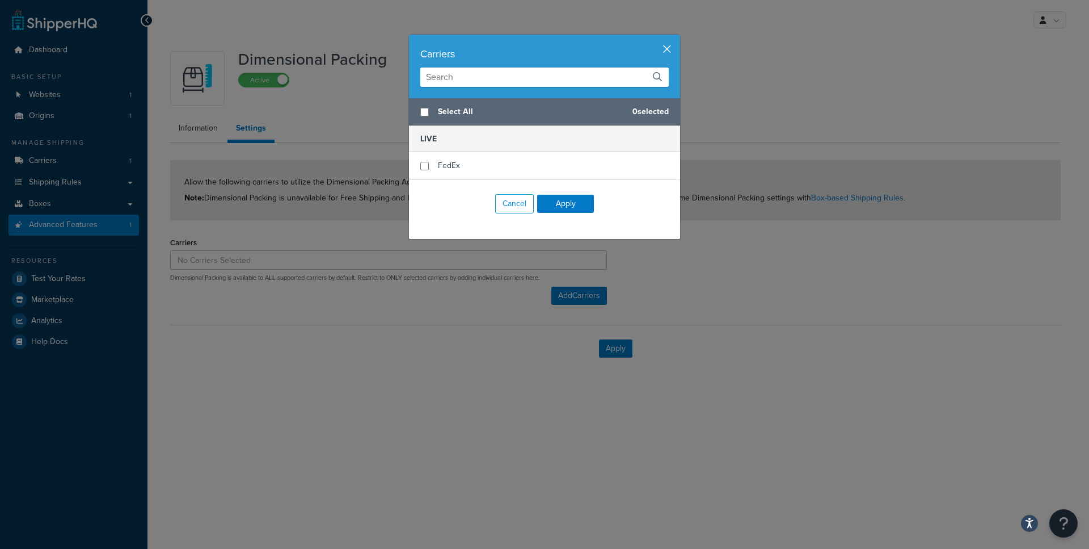
click at [677, 37] on button "button" at bounding box center [678, 36] width 3 height 3
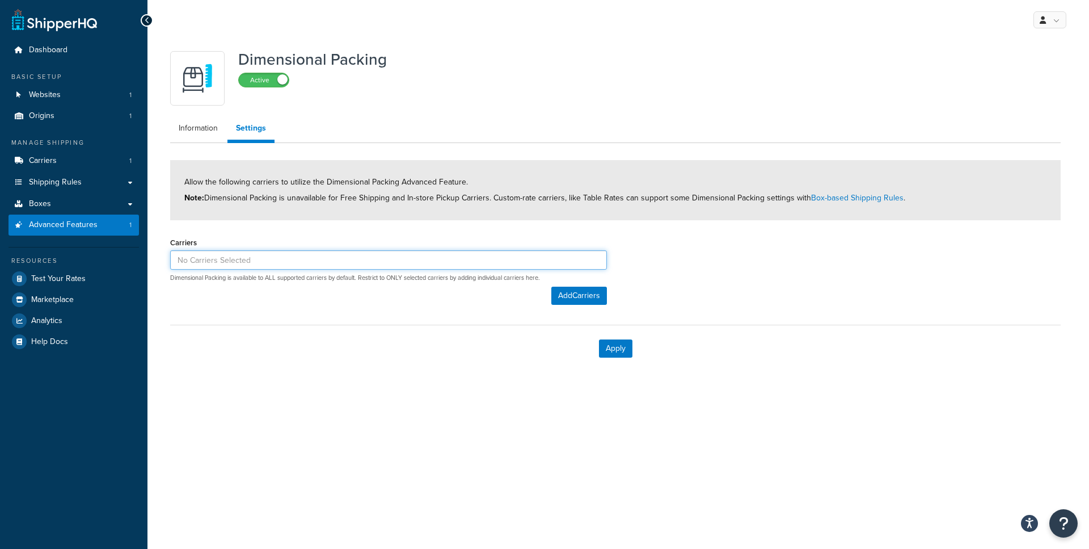
click at [241, 262] on input at bounding box center [388, 259] width 437 height 19
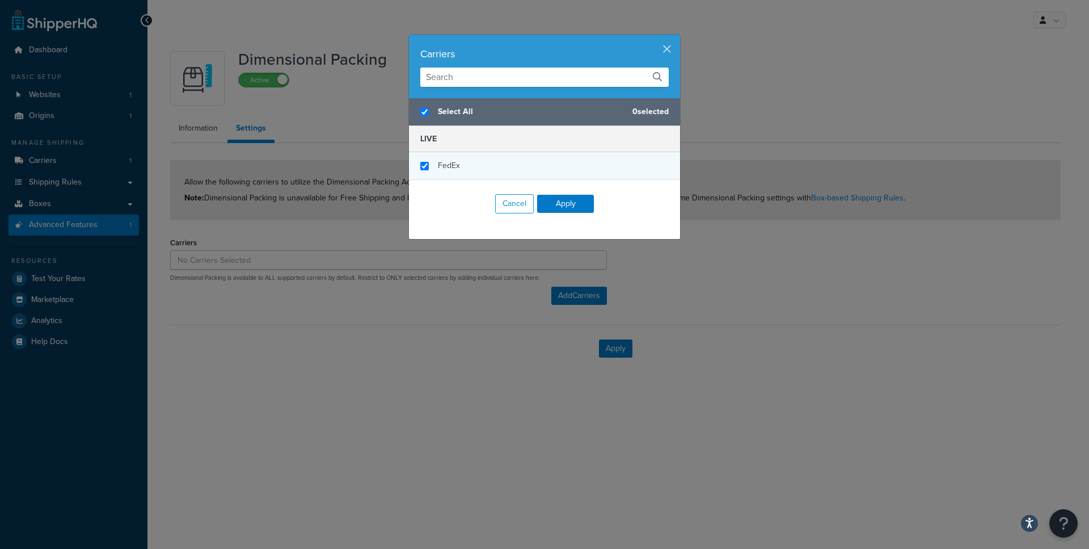
checkbox input "true"
click at [460, 166] on span "FedEx" at bounding box center [449, 165] width 22 height 12
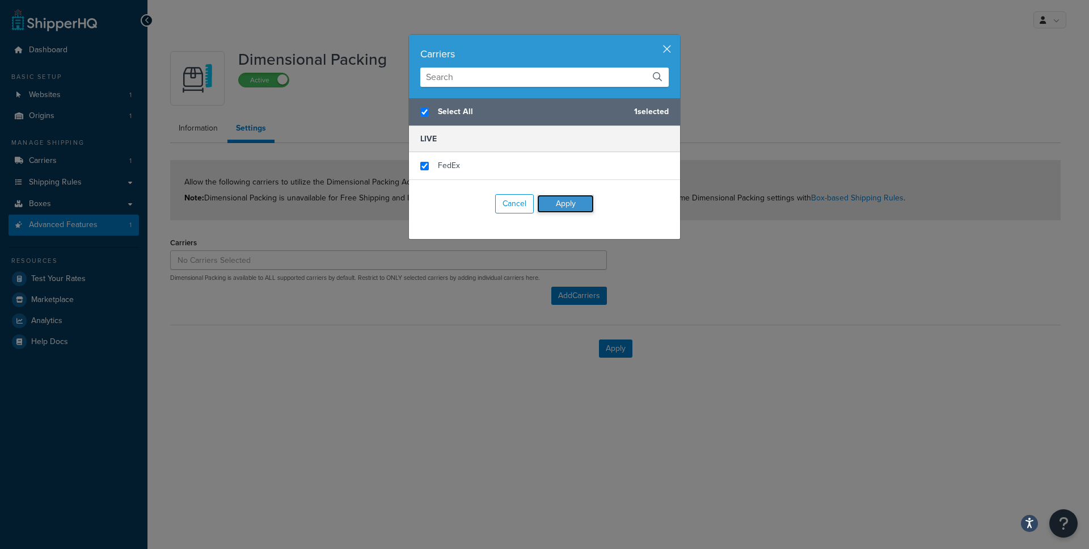
click at [563, 202] on button "Apply" at bounding box center [565, 204] width 57 height 18
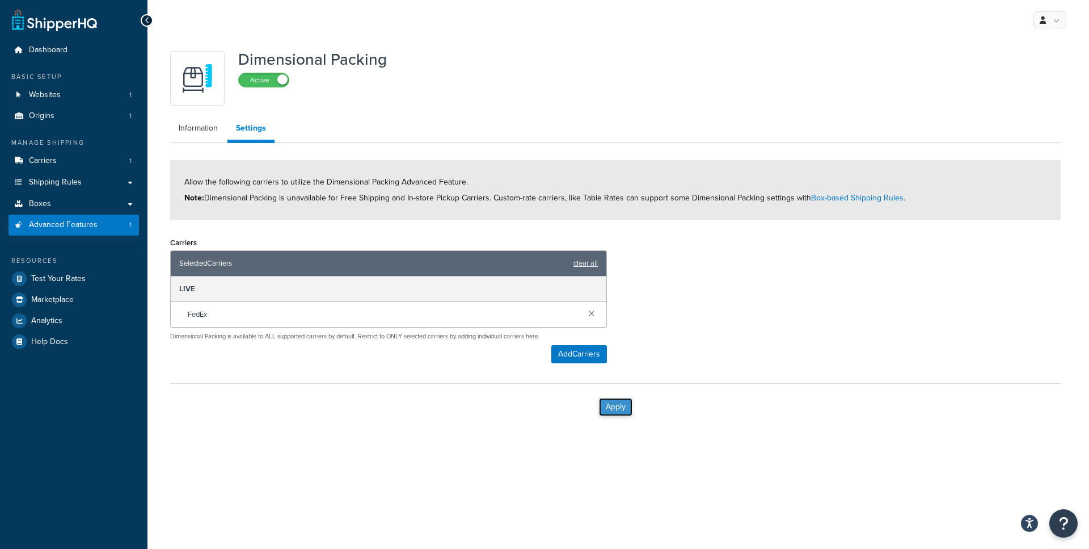
click at [610, 409] on button "Apply" at bounding box center [615, 407] width 33 height 18
click at [58, 226] on span "Advanced Features" at bounding box center [63, 225] width 69 height 10
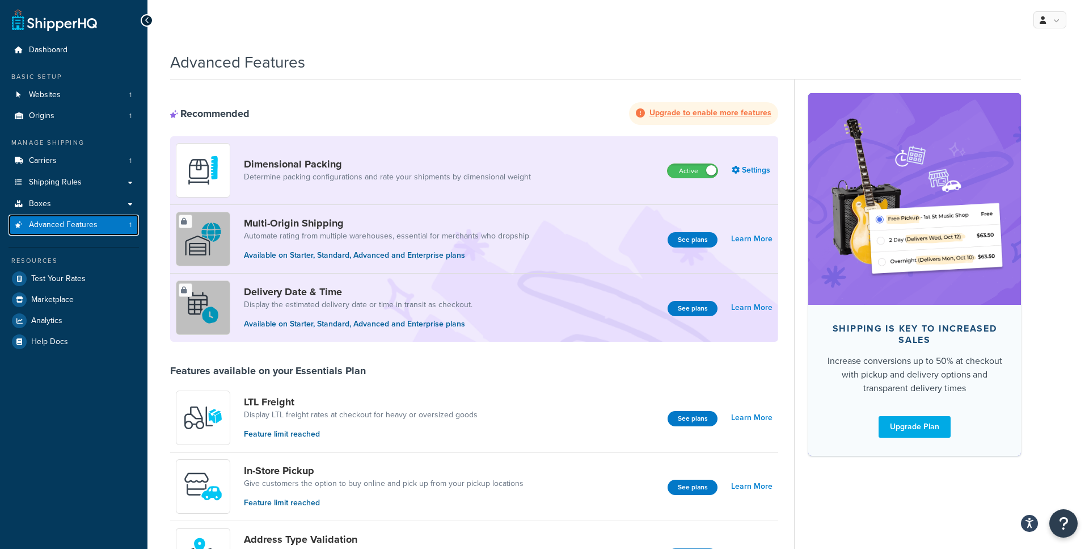
scroll to position [10, 0]
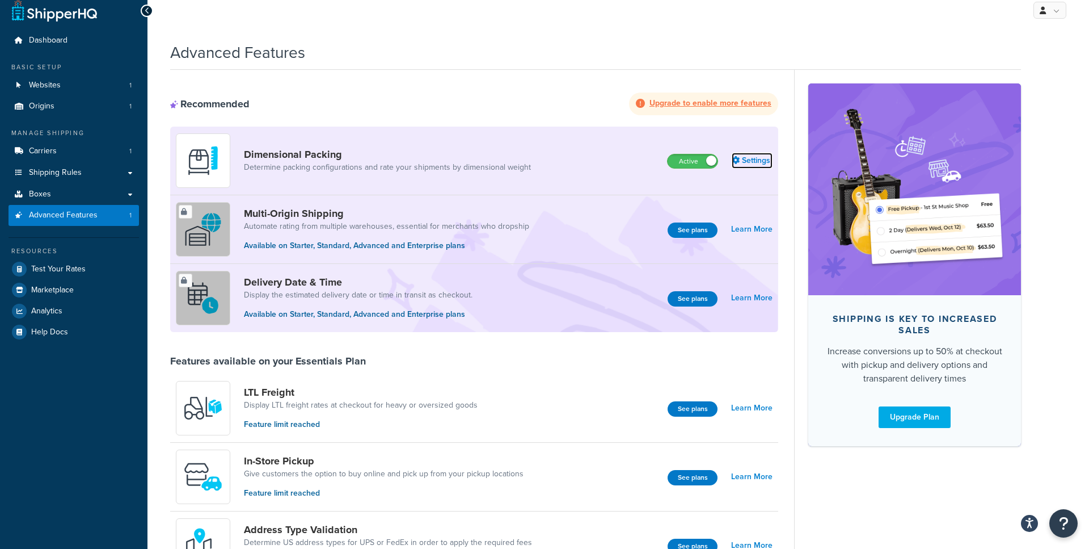
click at [744, 158] on link "Settings" at bounding box center [752, 161] width 41 height 16
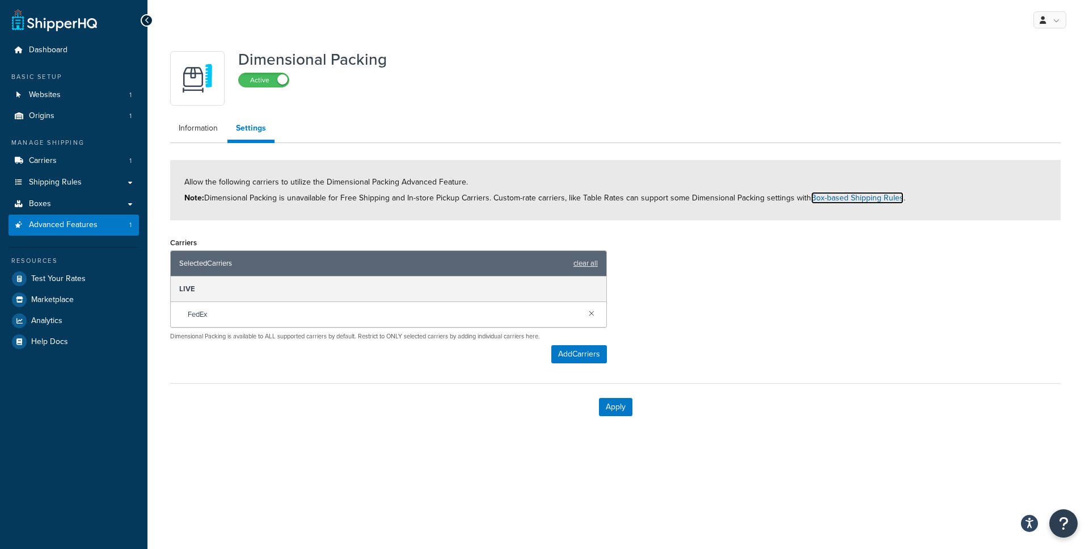
click at [822, 199] on link "Box-based Shipping Rules" at bounding box center [857, 198] width 92 height 12
click at [579, 265] on link "clear all" at bounding box center [586, 263] width 24 height 16
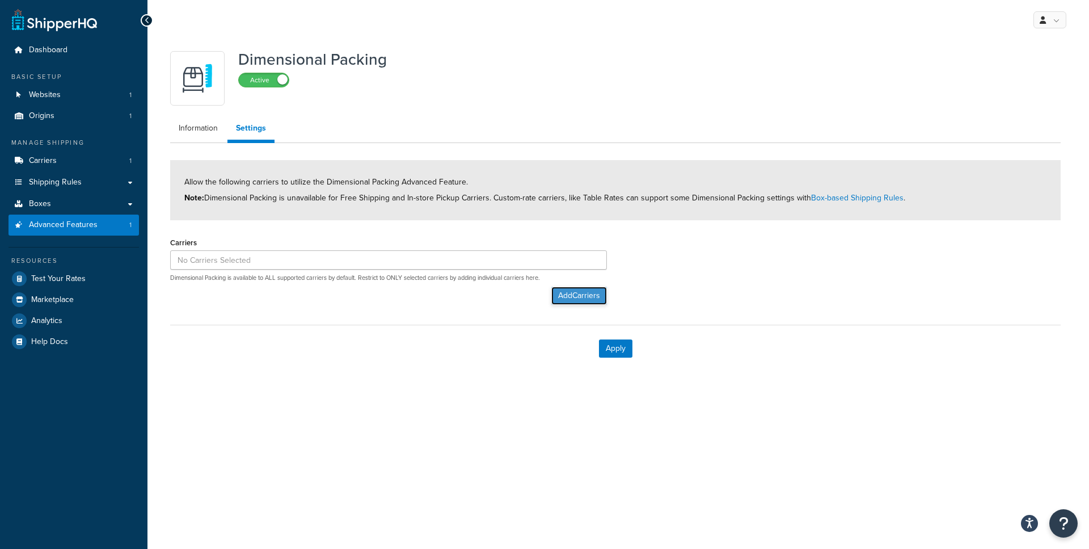
click at [574, 292] on button "Add Carriers" at bounding box center [579, 296] width 56 height 18
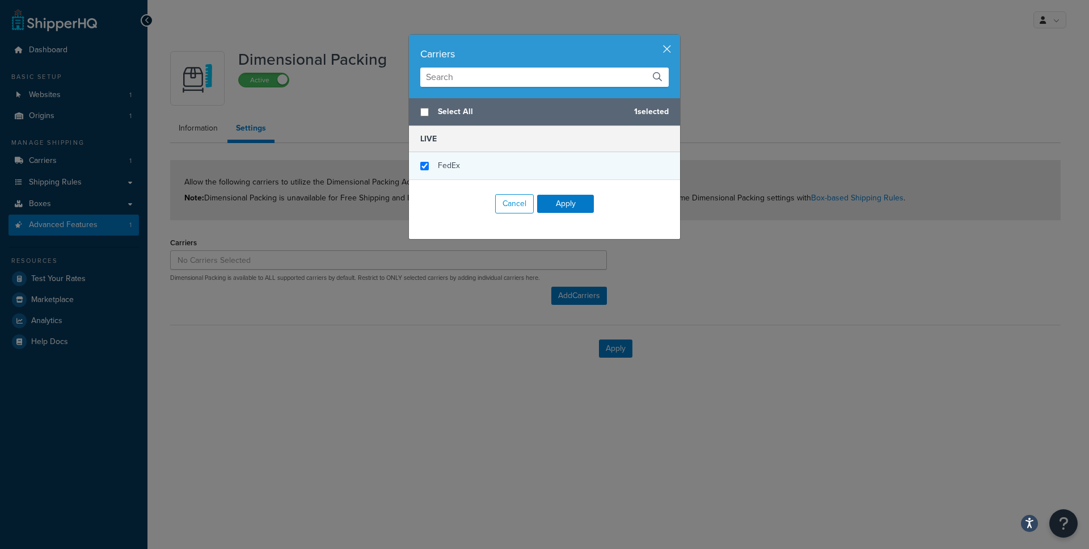
checkbox input "false"
checkbox input "true"
click at [485, 169] on div "FedEx" at bounding box center [544, 165] width 271 height 27
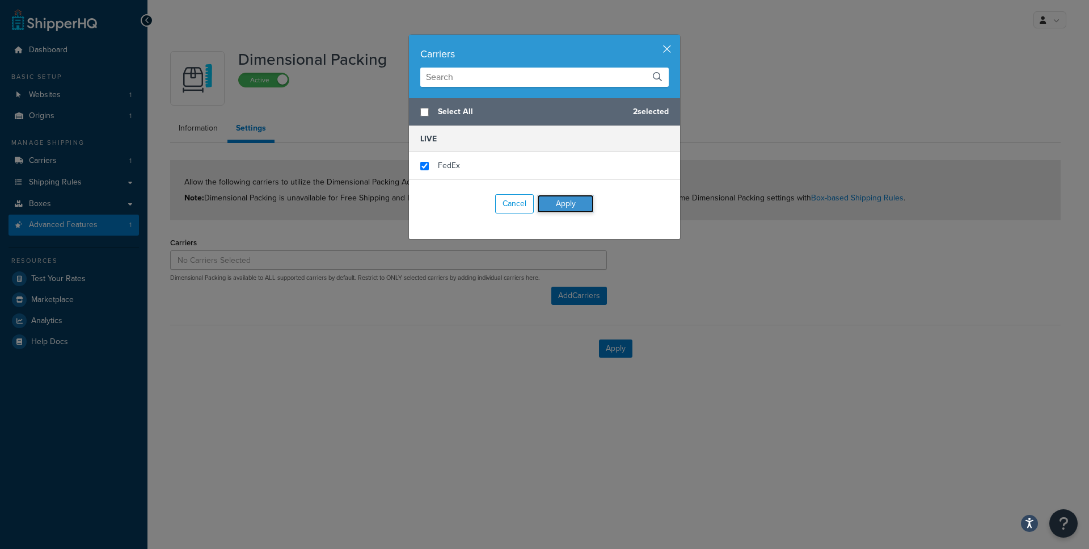
click at [566, 208] on button "Apply" at bounding box center [565, 204] width 57 height 18
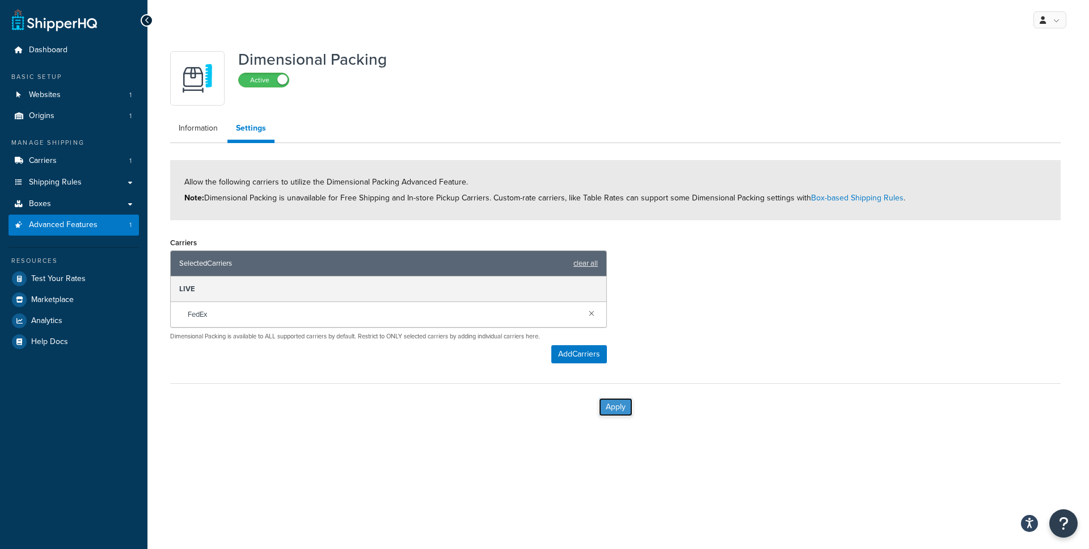
click at [616, 405] on button "Apply" at bounding box center [615, 407] width 33 height 18
click at [584, 262] on link "clear all" at bounding box center [586, 263] width 24 height 16
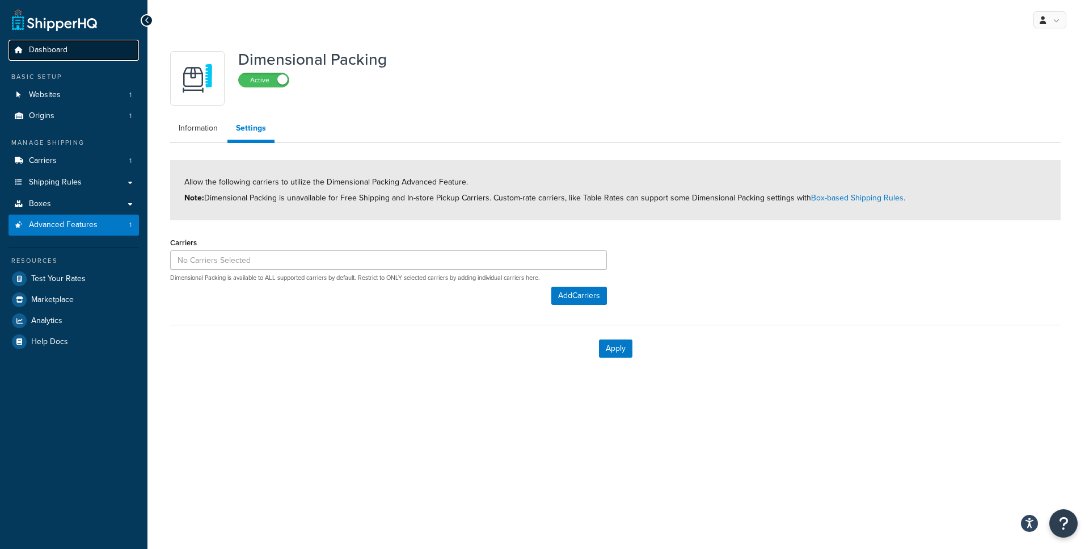
click at [76, 50] on link "Dashboard" at bounding box center [74, 50] width 130 height 21
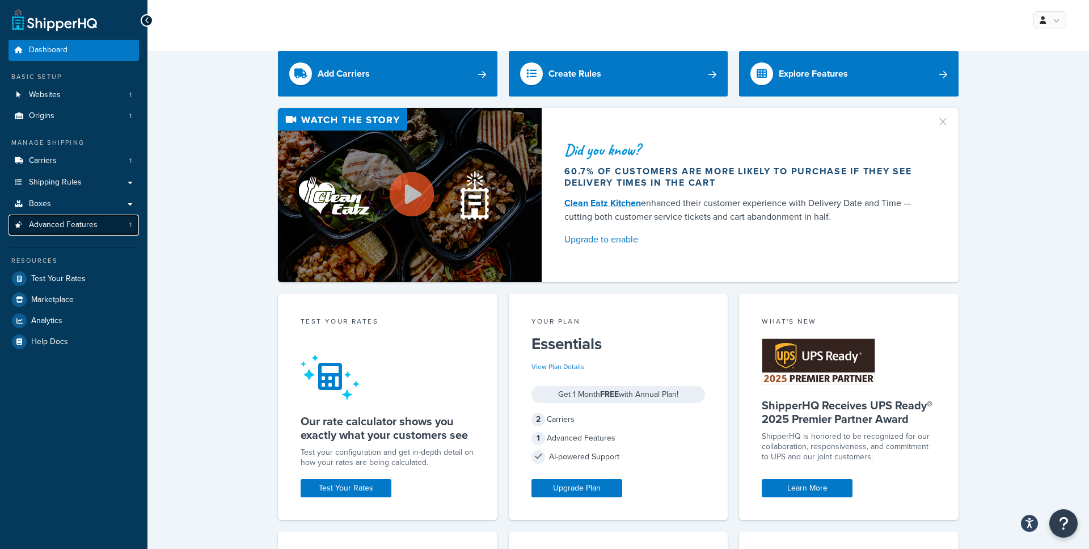
click at [73, 223] on span "Advanced Features" at bounding box center [63, 225] width 69 height 10
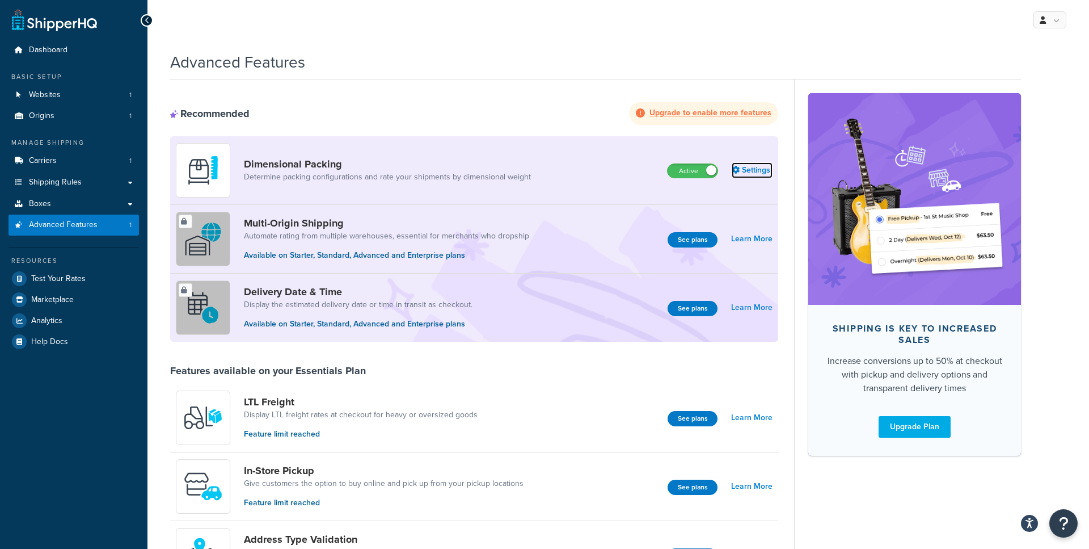
click at [735, 167] on icon at bounding box center [736, 170] width 8 height 8
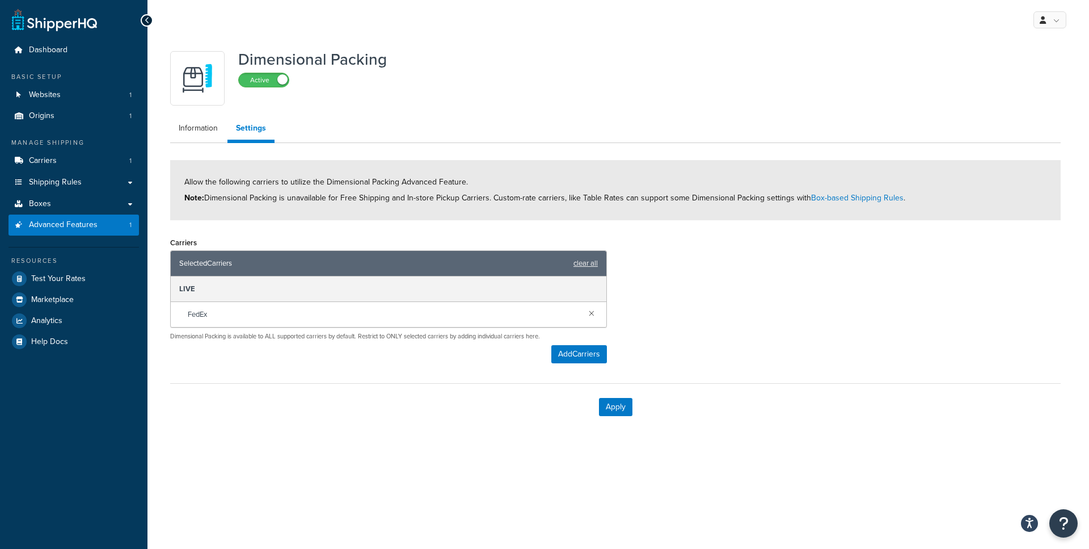
click at [594, 254] on div "Selected Carriers clear all" at bounding box center [389, 264] width 436 height 26
click at [588, 266] on link "clear all" at bounding box center [586, 263] width 24 height 16
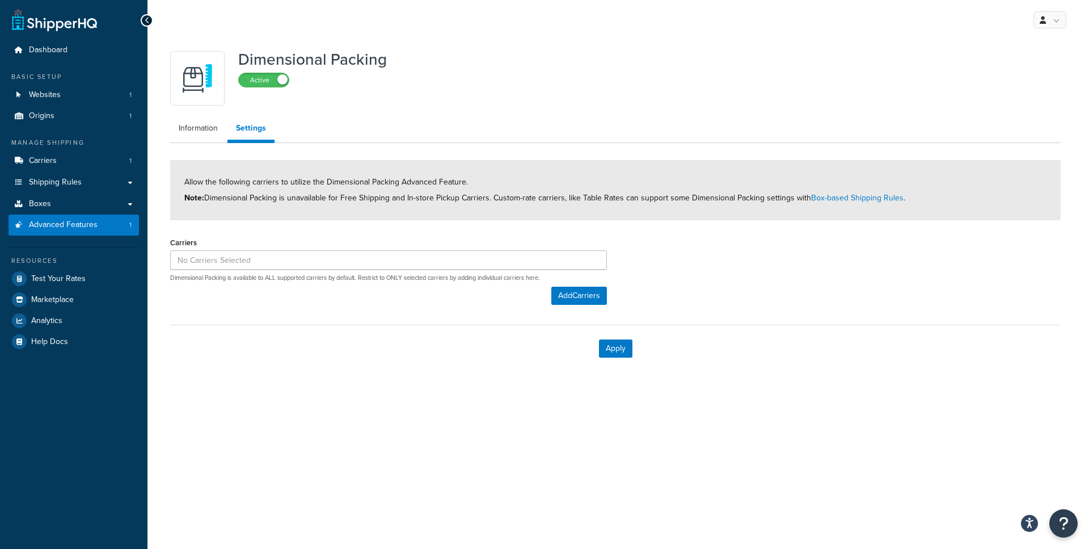
click at [613, 361] on div "Apply" at bounding box center [615, 348] width 891 height 47
click at [613, 350] on button "Apply" at bounding box center [615, 348] width 33 height 18
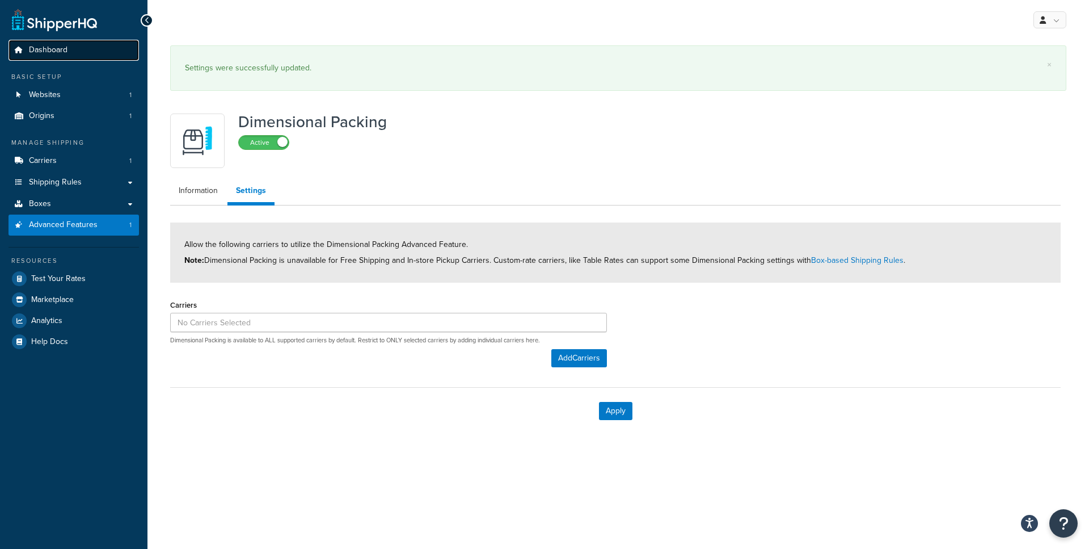
click at [65, 49] on span "Dashboard" at bounding box center [48, 50] width 39 height 10
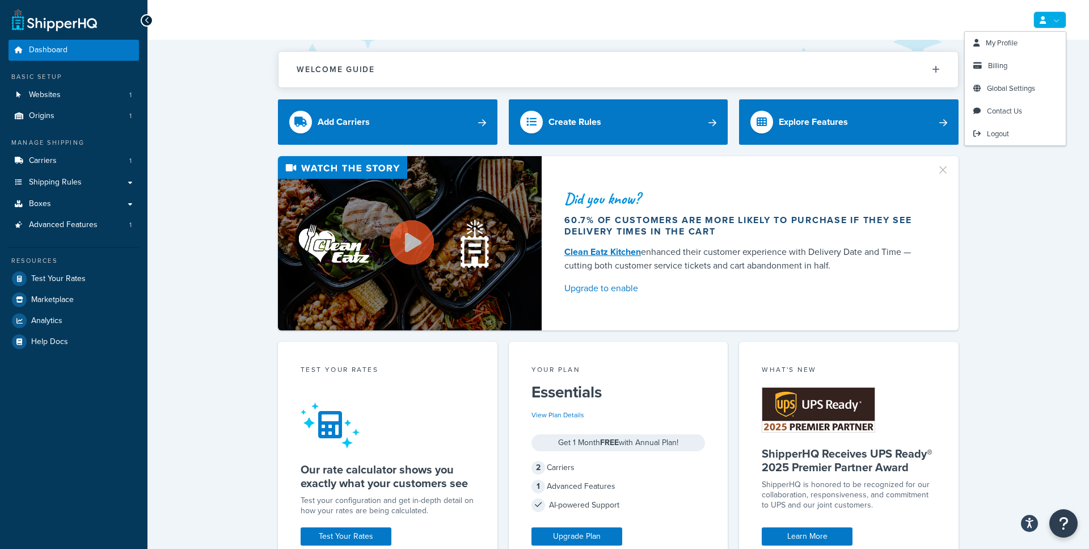
click at [857, 19] on link at bounding box center [1050, 19] width 33 height 17
click at [857, 66] on link "Billing" at bounding box center [1015, 65] width 101 height 23
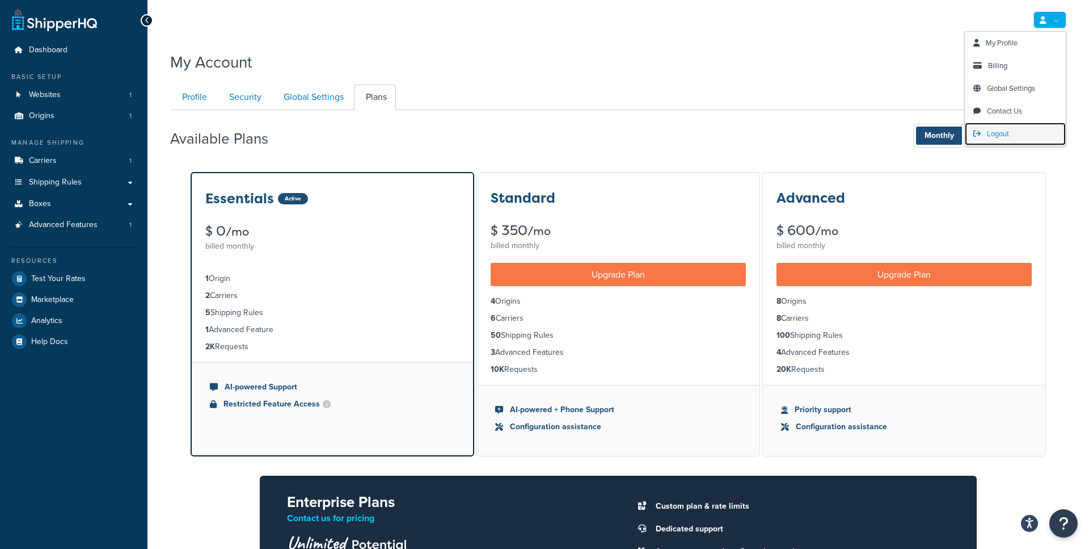
click at [1022, 139] on link "Logout" at bounding box center [1015, 134] width 101 height 23
